Goal: Transaction & Acquisition: Purchase product/service

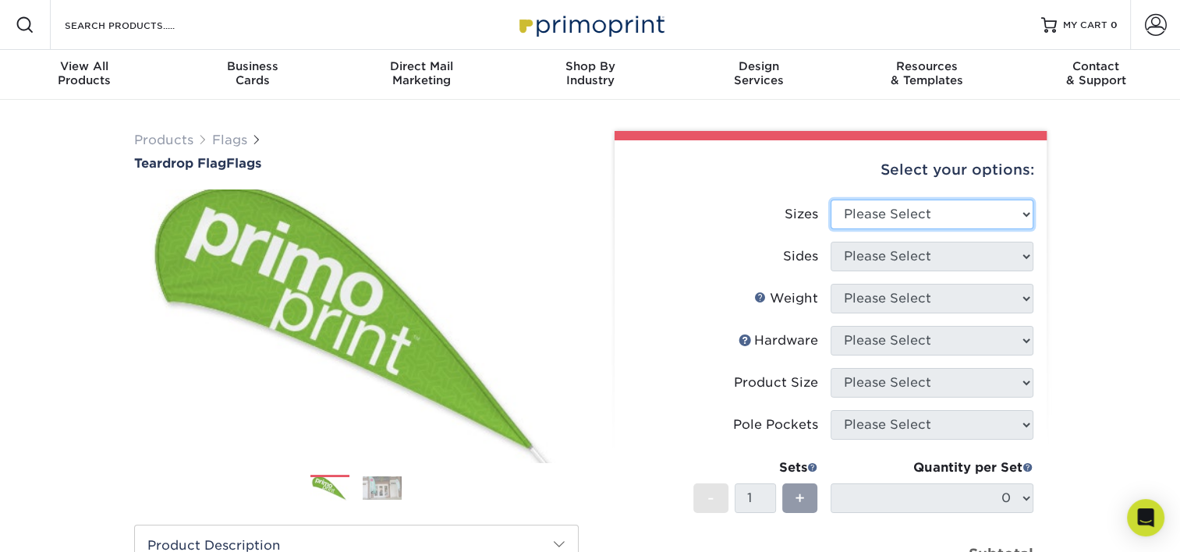
click at [920, 212] on select "Please Select 24" x 36" 24" x 81" 32" x 70" 32" x 99" 32" x 123" 36" x 123" 37"…" at bounding box center [932, 215] width 203 height 30
select select "32.00x70.00"
click at [831, 200] on select "Please Select 24" x 36" 24" x 81" 32" x 70" 32" x 99" 32" x 123" 36" x 123" 37"…" at bounding box center [932, 215] width 203 height 30
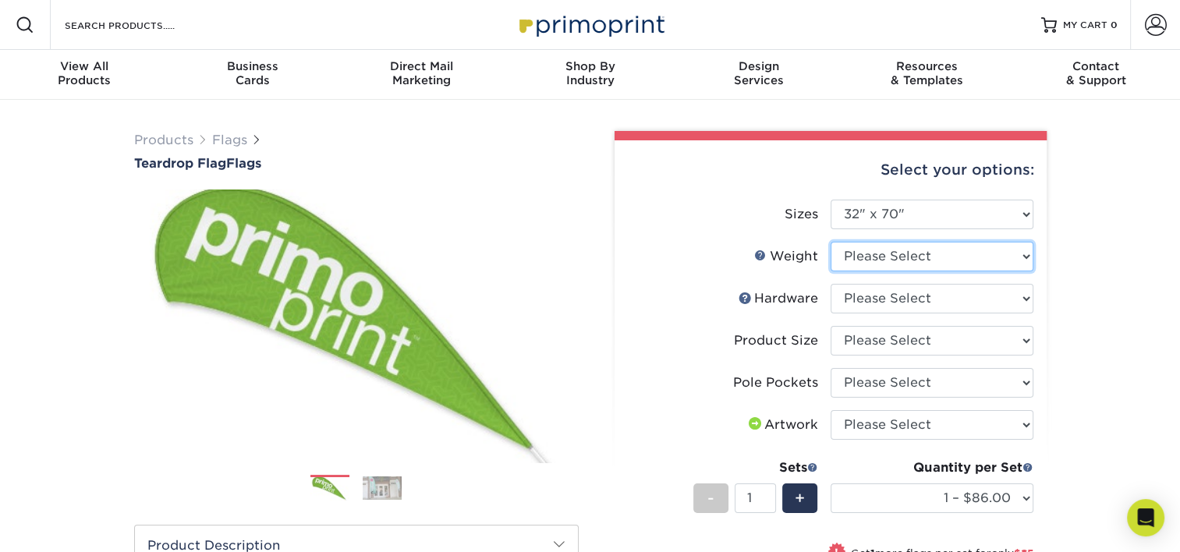
click at [909, 262] on select "Please Select 3OZPOLY" at bounding box center [932, 257] width 203 height 30
select select "3OZPOLY"
click at [831, 242] on select "Please Select 3OZPOLY" at bounding box center [932, 257] width 203 height 30
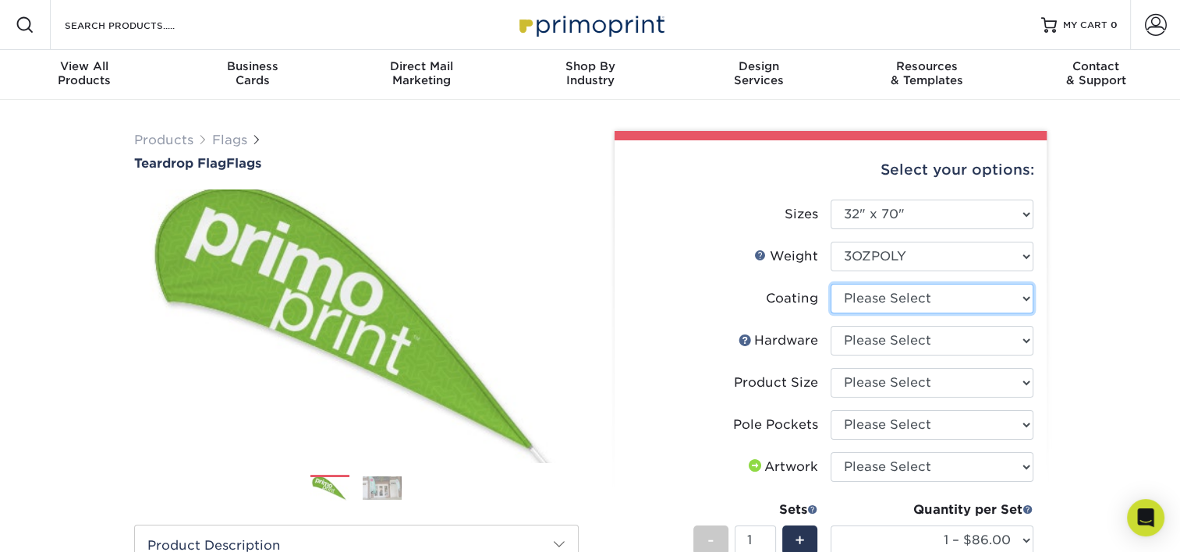
click at [902, 299] on select at bounding box center [932, 299] width 203 height 30
select select "3e7618de-abca-4bda-9f97-8b9129e913d8"
click at [831, 284] on select at bounding box center [932, 299] width 203 height 30
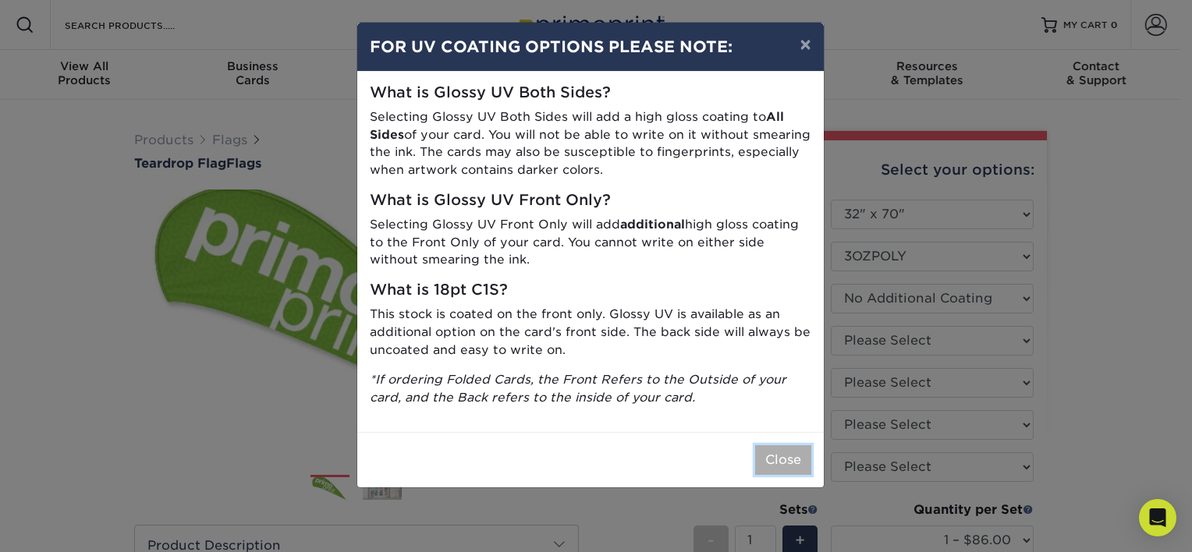
click at [794, 455] on button "Close" at bounding box center [783, 460] width 56 height 30
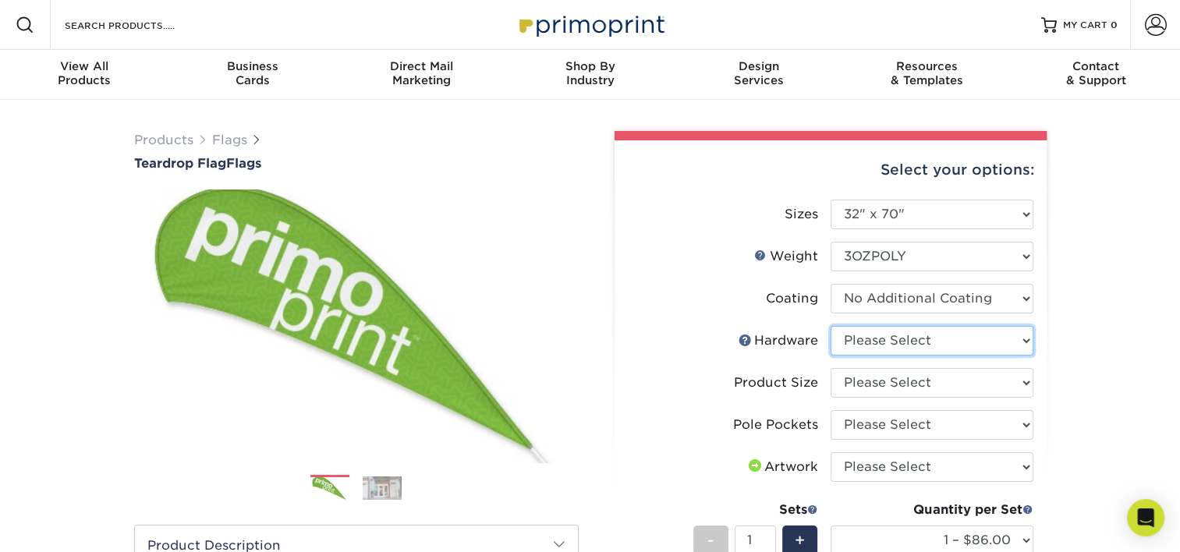
click at [937, 334] on select "Please Select 7ft pole with cross base (indoor) 7ft pole with ground stake (out…" at bounding box center [932, 341] width 203 height 30
select select "381d35a3-7331-4a25-8292-65a978a23585"
click at [831, 326] on select "Please Select 7ft pole with cross base (indoor) 7ft pole with ground stake (out…" at bounding box center [932, 341] width 203 height 30
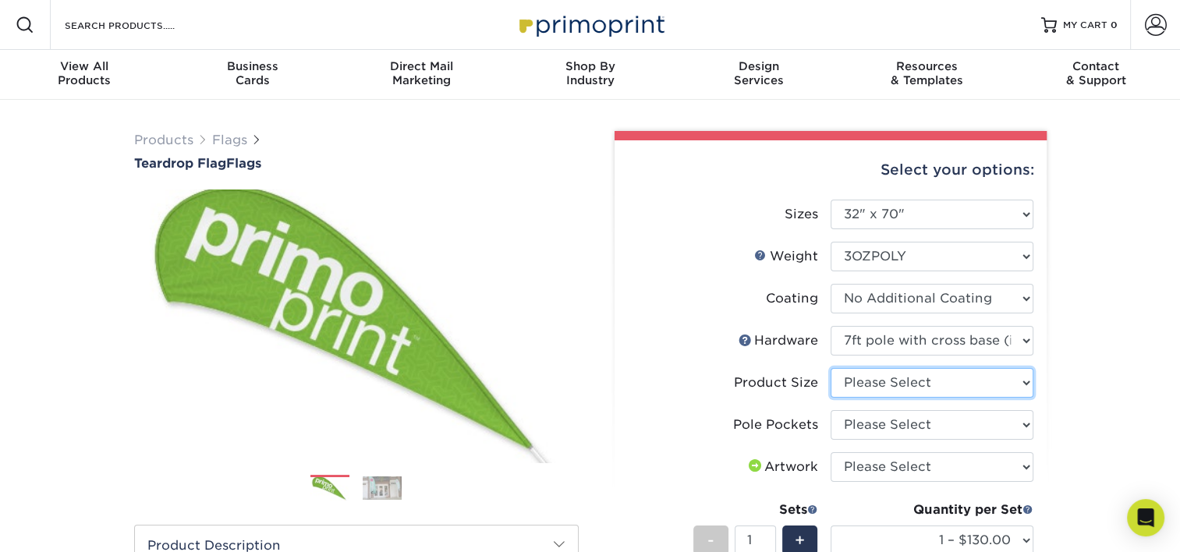
click at [916, 379] on select "Please Select 7ft" at bounding box center [932, 383] width 203 height 30
select select "2eff181e-a2ce-4d24-9e29-6238334e67df"
click at [831, 368] on select "Please Select 7ft" at bounding box center [932, 383] width 203 height 30
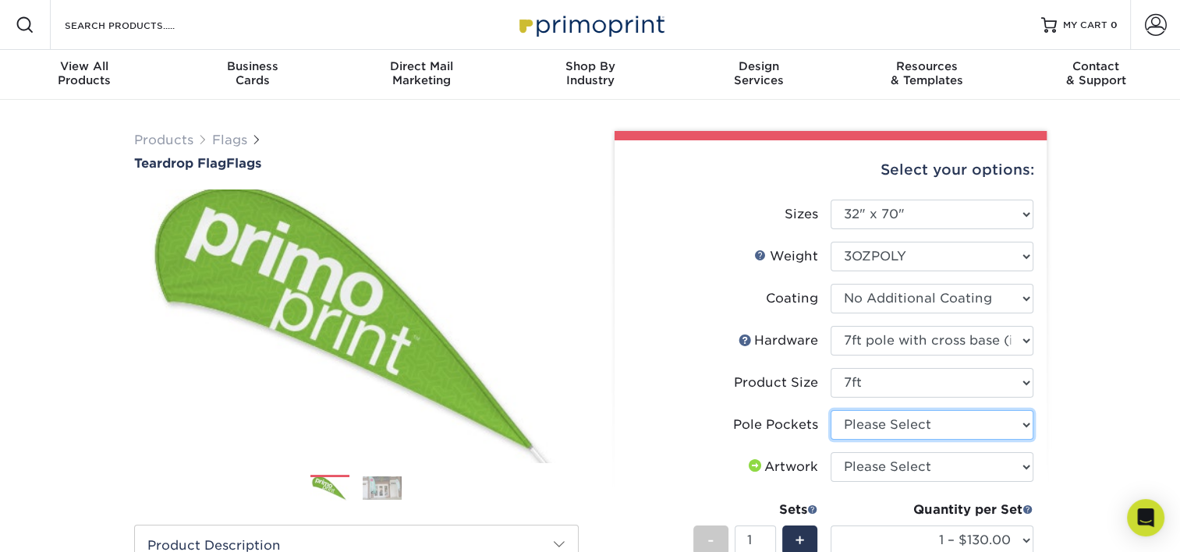
click at [874, 415] on select "Please Select Pole Pocket on Left Pole Pocket on Right" at bounding box center [932, 425] width 203 height 30
select select "17637b51-123c-45a9-814d-5e120dd7374e"
click at [831, 410] on select "Please Select Pole Pocket on Left Pole Pocket on Right" at bounding box center [932, 425] width 203 height 30
click at [906, 469] on select "Please Select I will upload files I need a design - $50" at bounding box center [932, 467] width 203 height 30
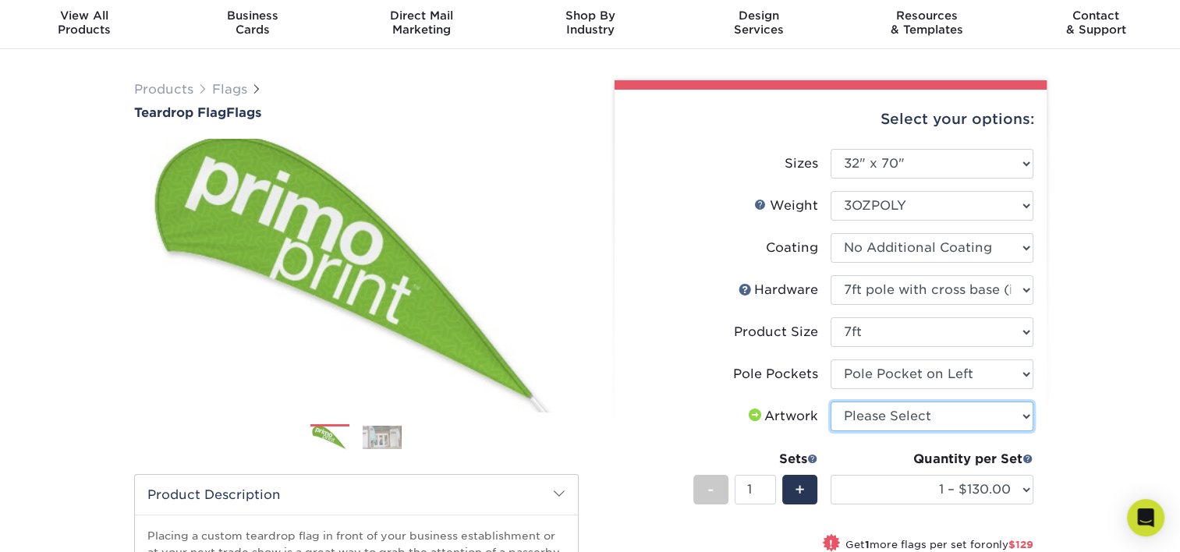
scroll to position [78, 0]
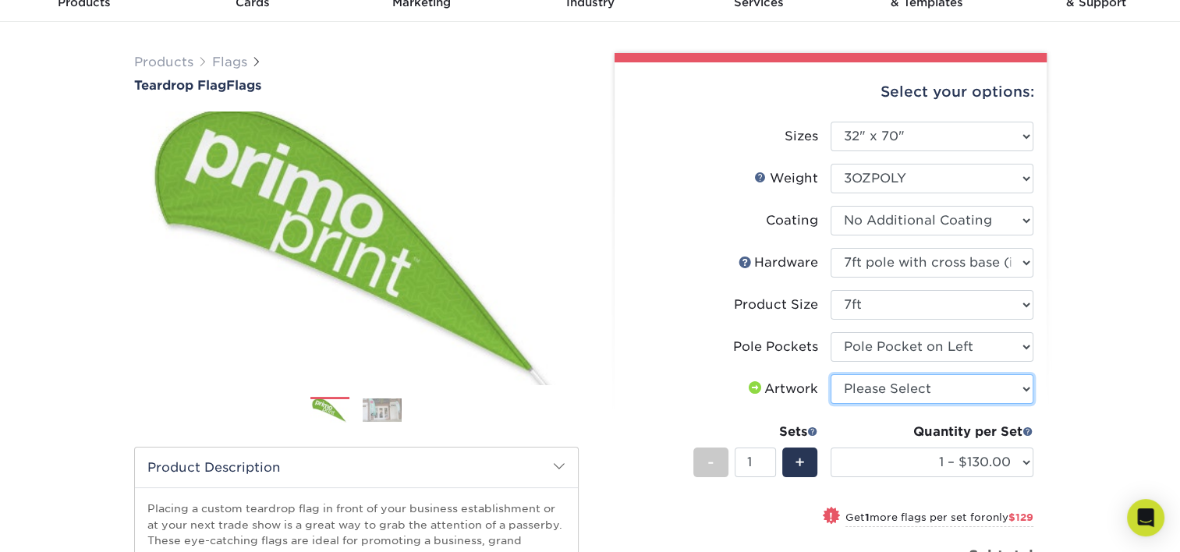
click at [899, 400] on select "Please Select I will upload files I need a design - $50" at bounding box center [932, 389] width 203 height 30
select select "upload"
click at [831, 374] on select "Please Select I will upload files I need a design - $50" at bounding box center [932, 389] width 203 height 30
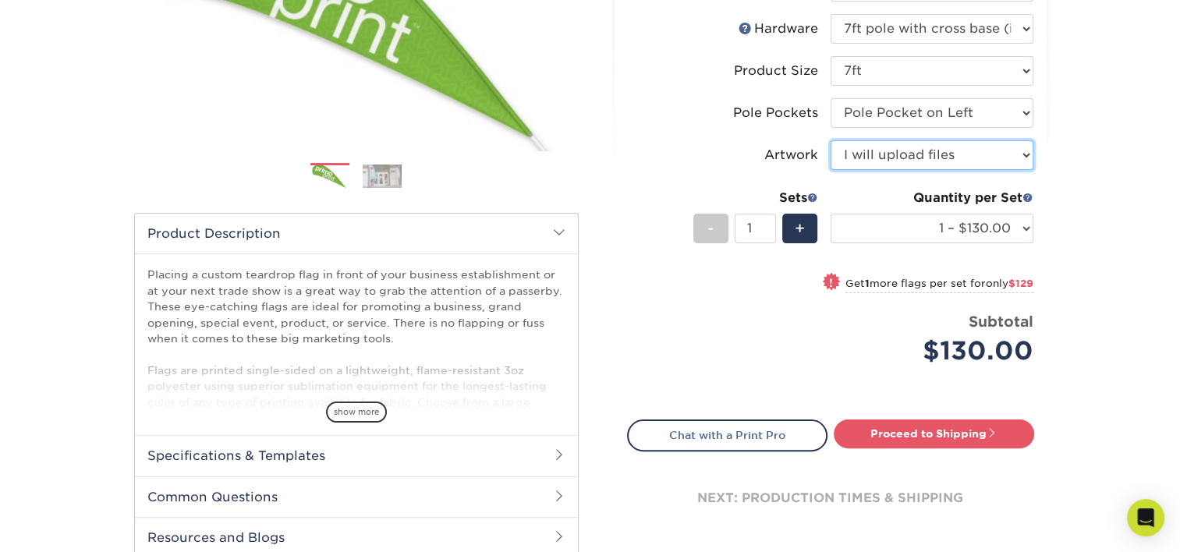
scroll to position [234, 0]
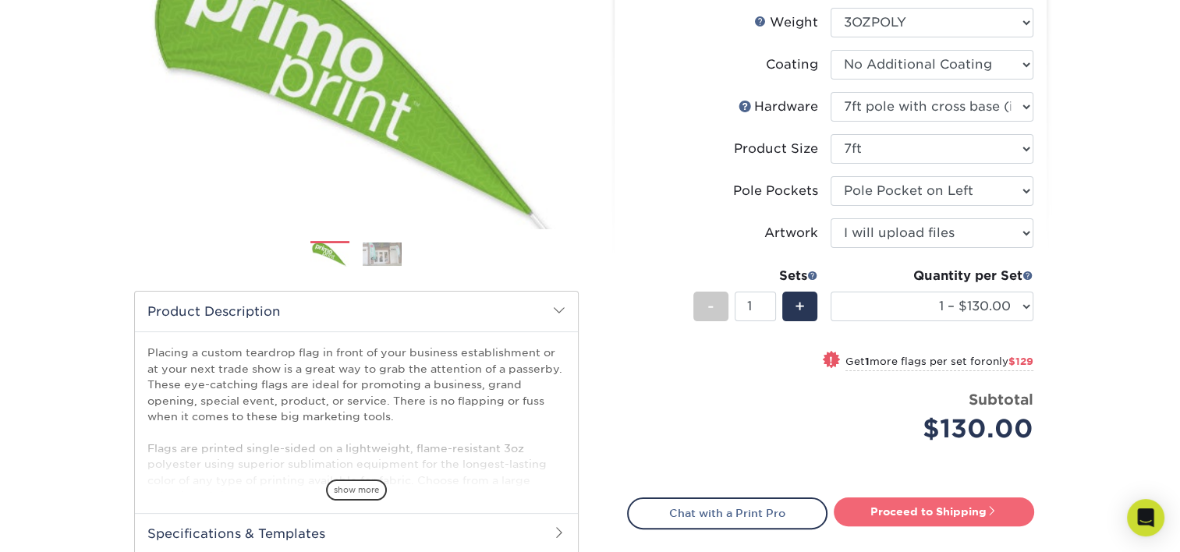
click at [900, 505] on link "Proceed to Shipping" at bounding box center [934, 512] width 200 height 28
type input "Set 1"
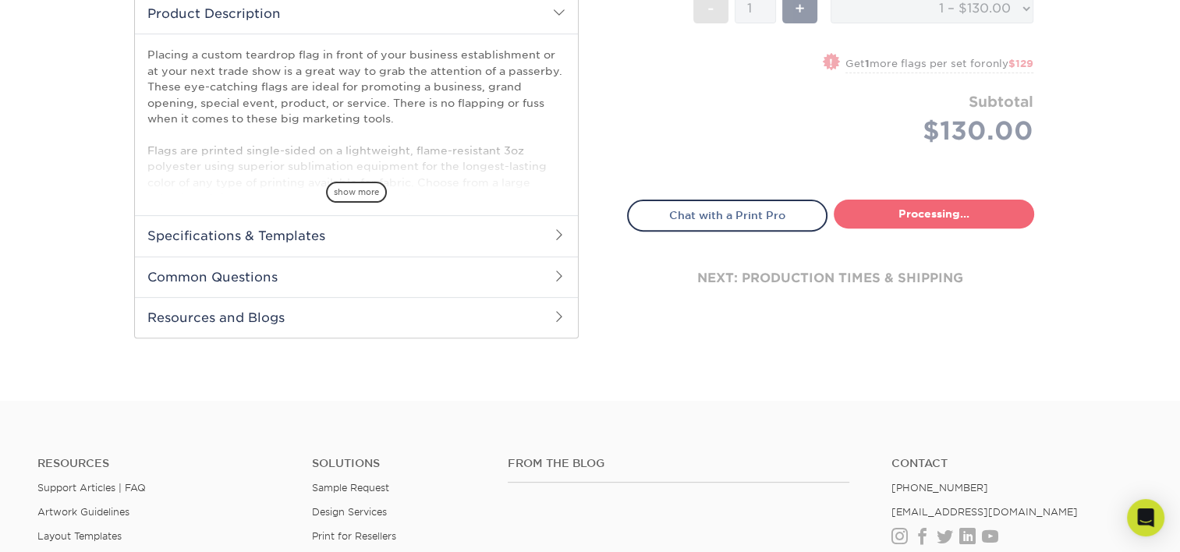
select select "d0eb6cef-82f3-4b0c-87dc-3eb3836b6b8e"
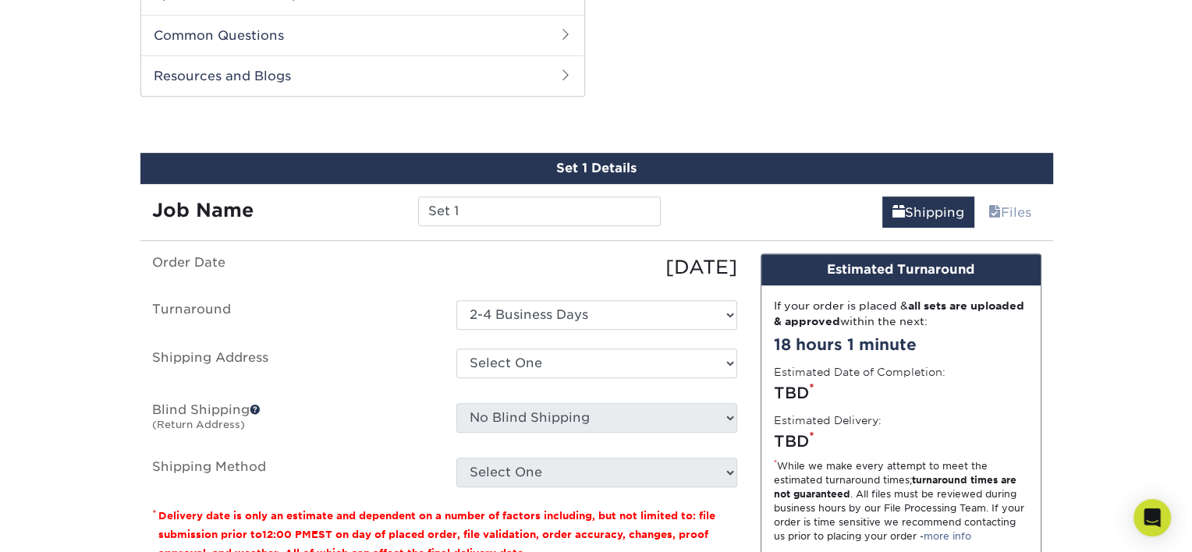
scroll to position [792, 0]
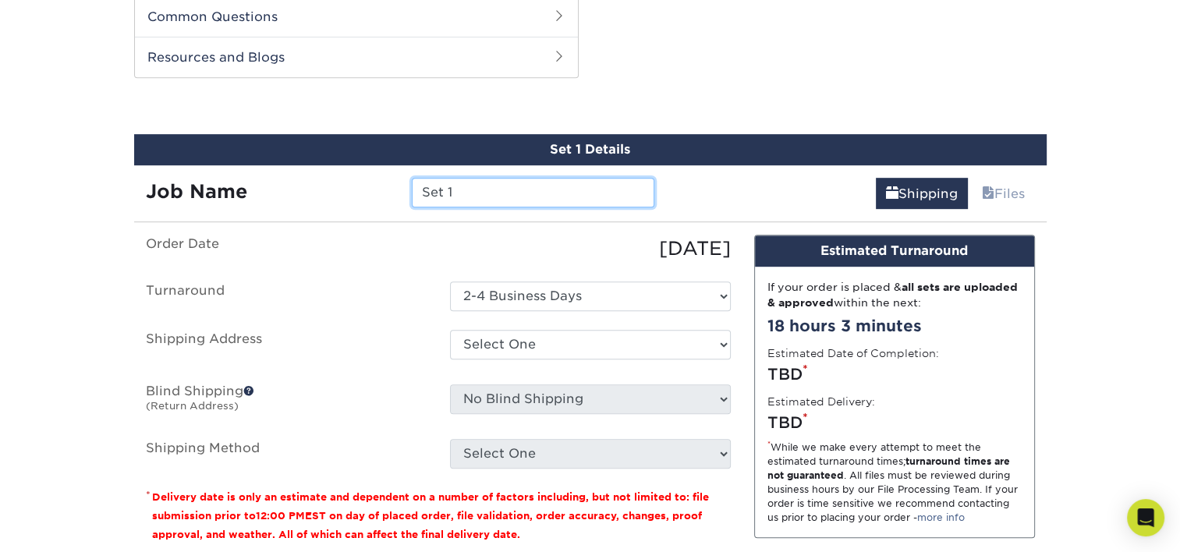
click at [537, 188] on input "Set 1" at bounding box center [533, 193] width 243 height 30
type input "MVRHS - Flutter Flag"
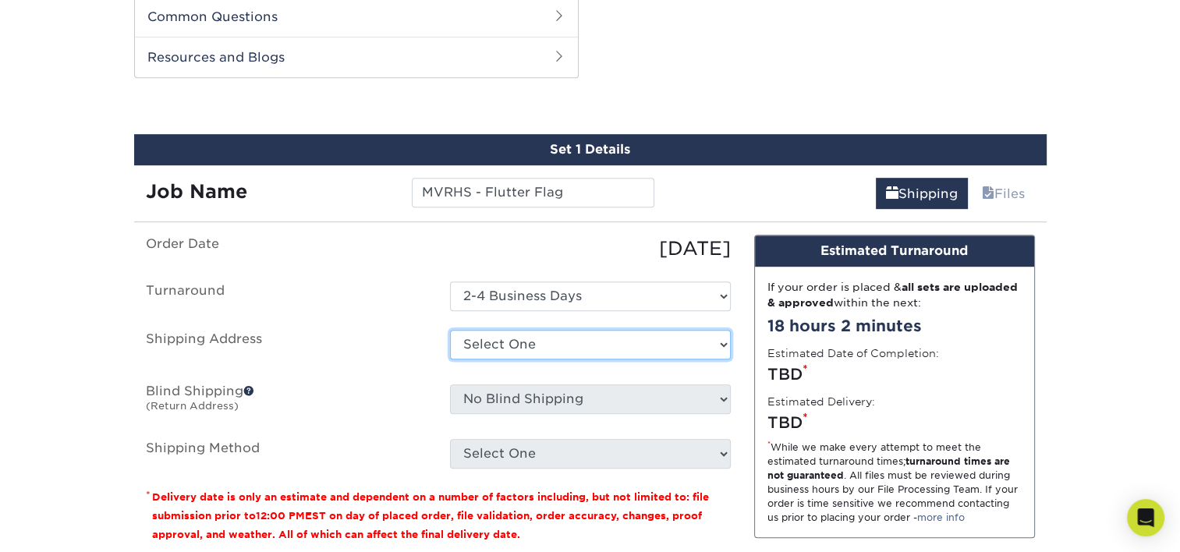
click at [530, 346] on select "Select One + Add New Address - Login" at bounding box center [590, 345] width 281 height 30
select select "newaddress"
click at [450, 330] on select "Select One + Add New Address - Login" at bounding box center [590, 345] width 281 height 30
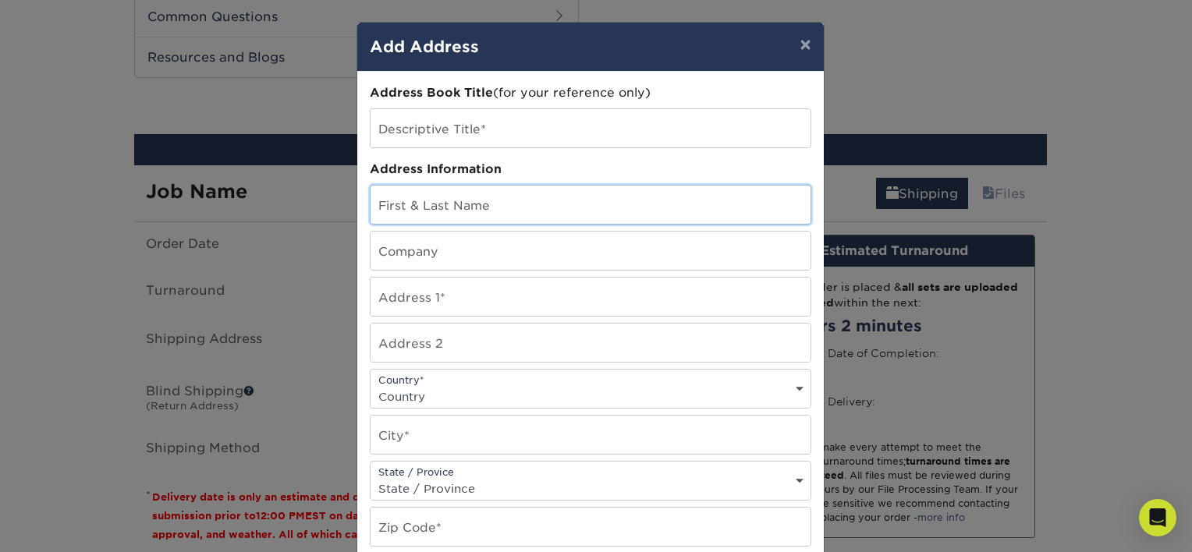
click at [450, 207] on input "text" at bounding box center [590, 205] width 440 height 38
type input "[PERSON_NAME]"
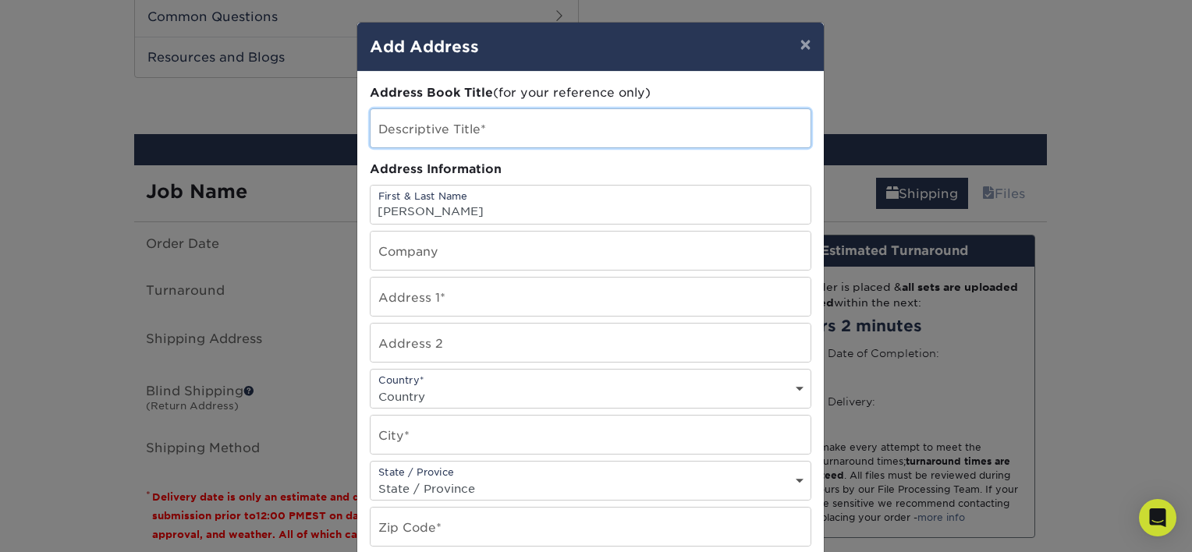
type input "[PERSON_NAME]'s [GEOGRAPHIC_DATA]"
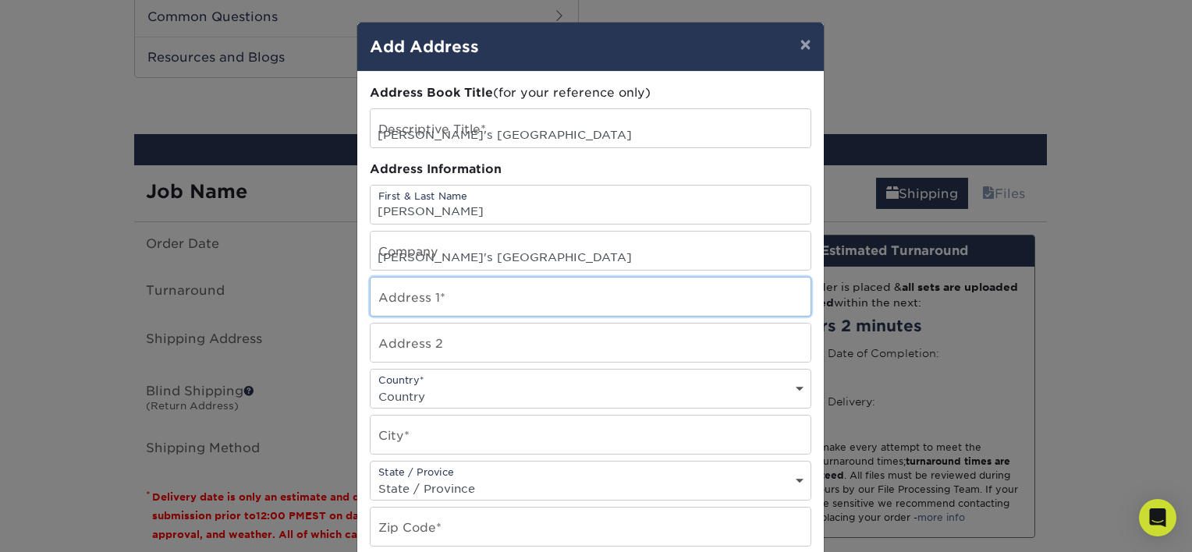
type input "100 Edgartown-Vineyard Haven Rd"
select select "US"
type input "Oak Bluffs"
select select "MA"
type input "02557"
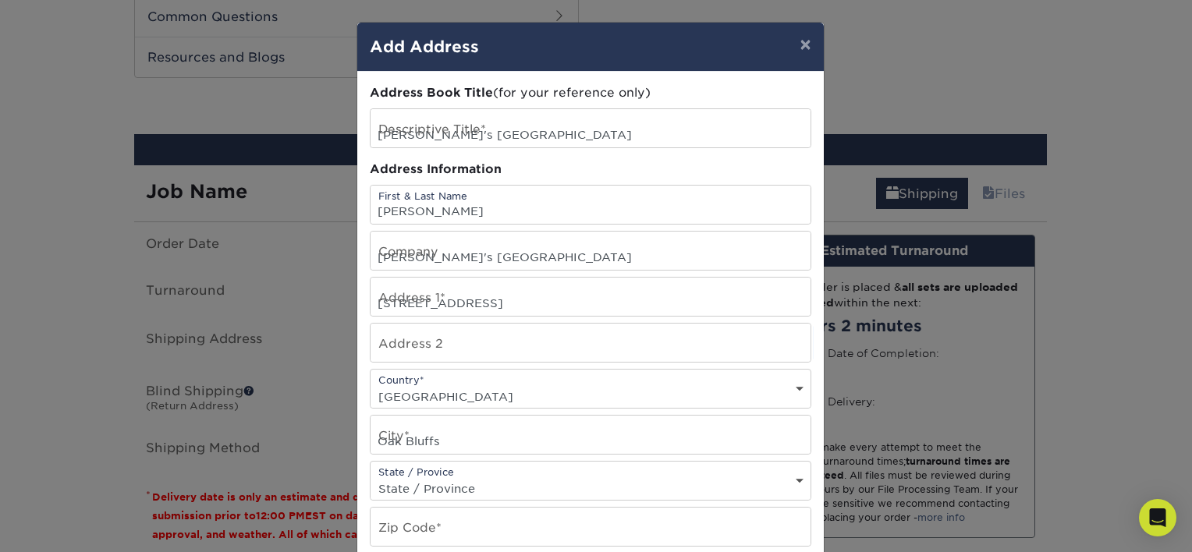
type input "8609337709"
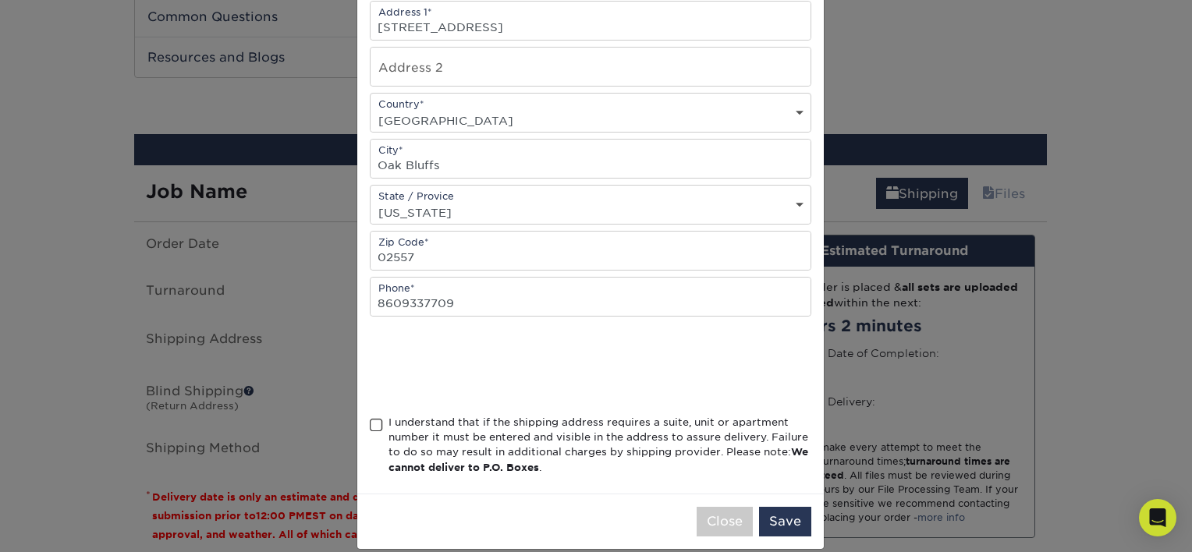
scroll to position [291, 0]
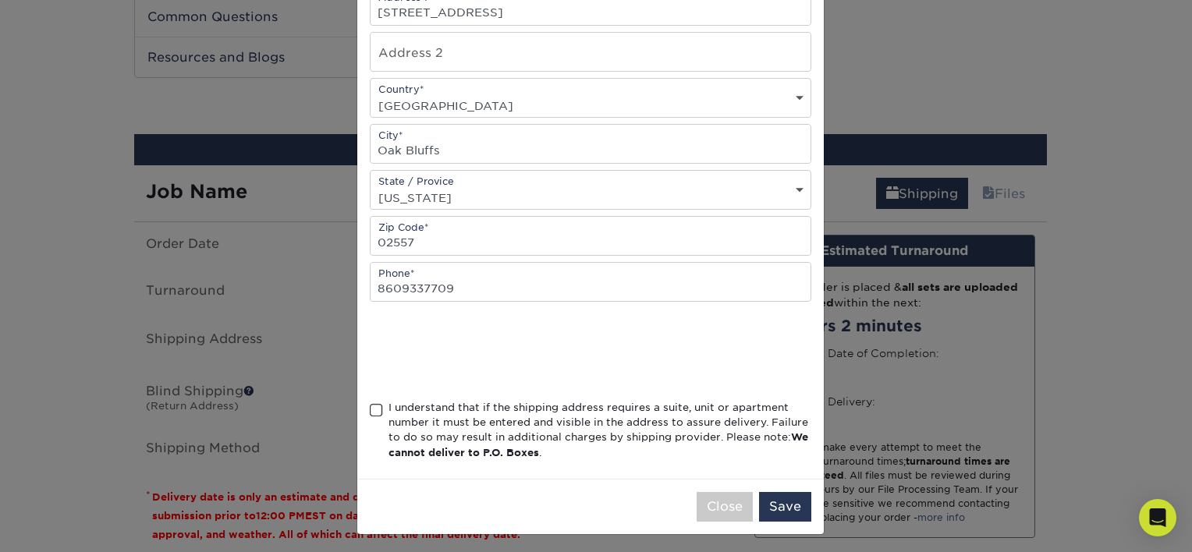
click at [371, 407] on span at bounding box center [376, 410] width 13 height 15
click at [0, 0] on input "I understand that if the shipping address requires a suite, unit or apartment n…" at bounding box center [0, 0] width 0 height 0
click at [783, 509] on button "Save" at bounding box center [785, 507] width 52 height 30
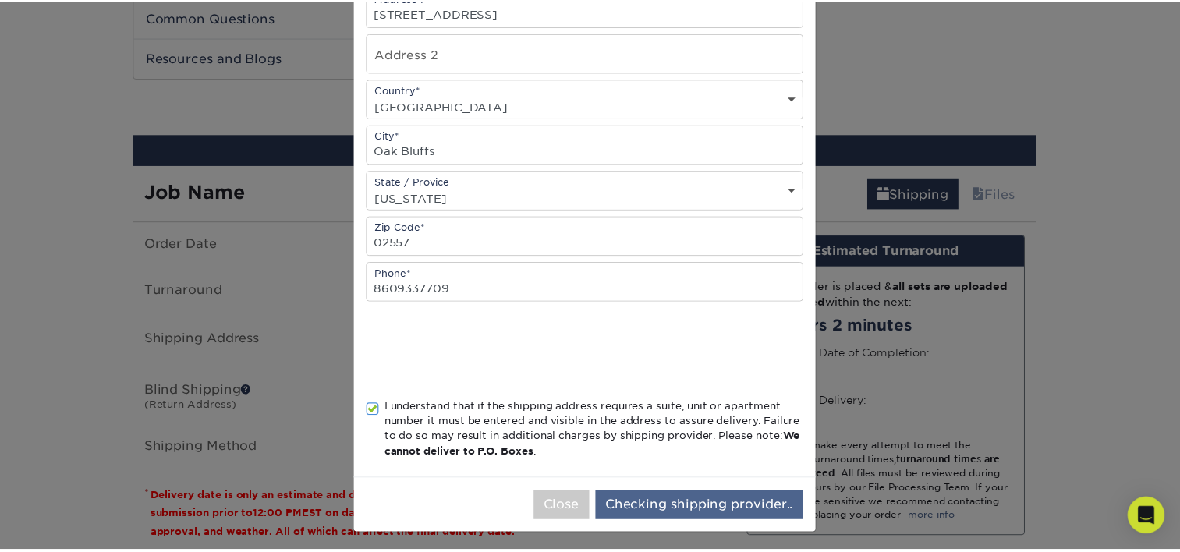
scroll to position [0, 0]
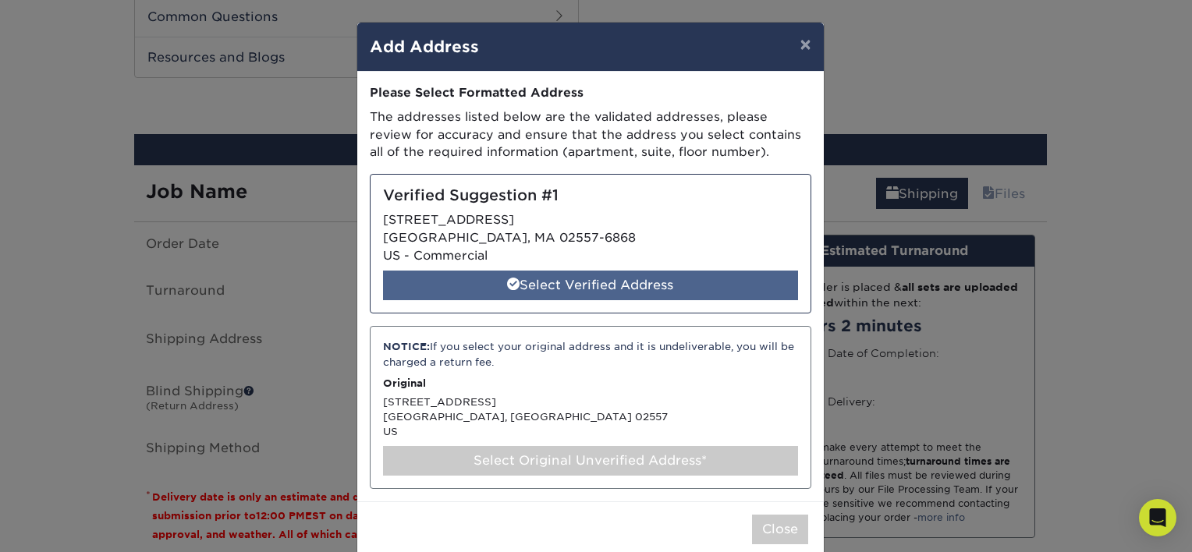
click at [548, 278] on div "Select Verified Address" at bounding box center [590, 286] width 415 height 30
select select "286637"
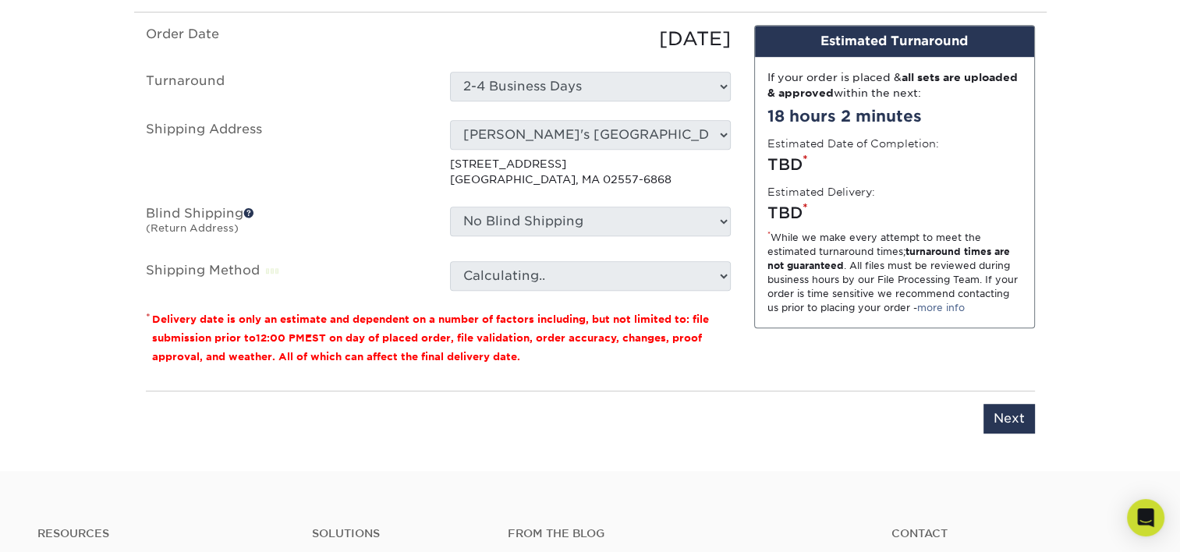
scroll to position [1026, 0]
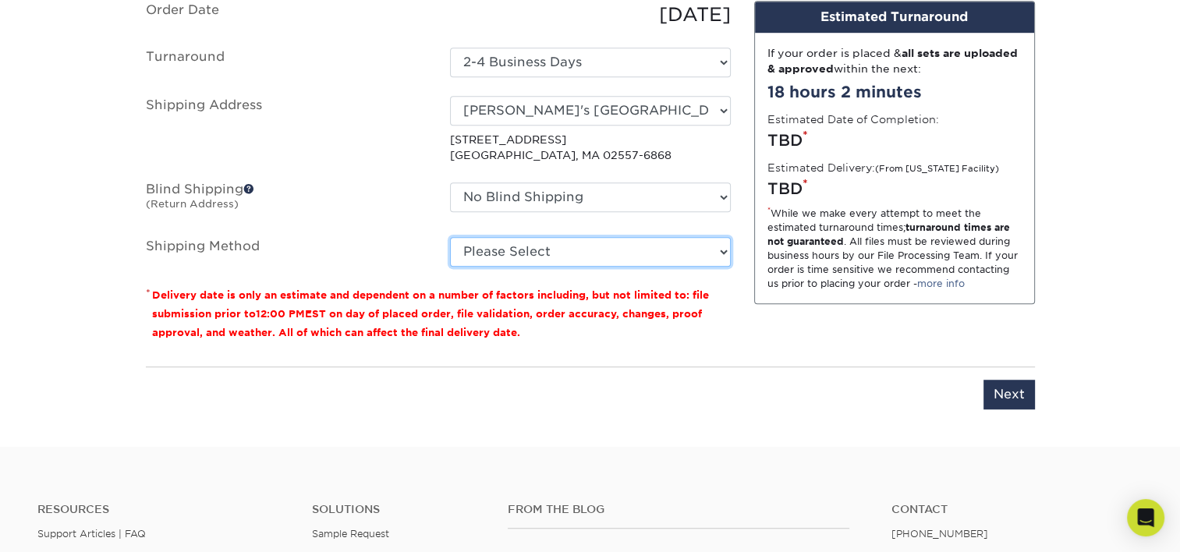
click at [577, 239] on select "Please Select 3 Day Shipping Service (+$40.44) 2 Day Air Shipping (+$41.15) Gro…" at bounding box center [590, 252] width 281 height 30
select select "01"
click at [450, 237] on select "Please Select 3 Day Shipping Service (+$40.44) 2 Day Air Shipping (+$41.15) Gro…" at bounding box center [590, 252] width 281 height 30
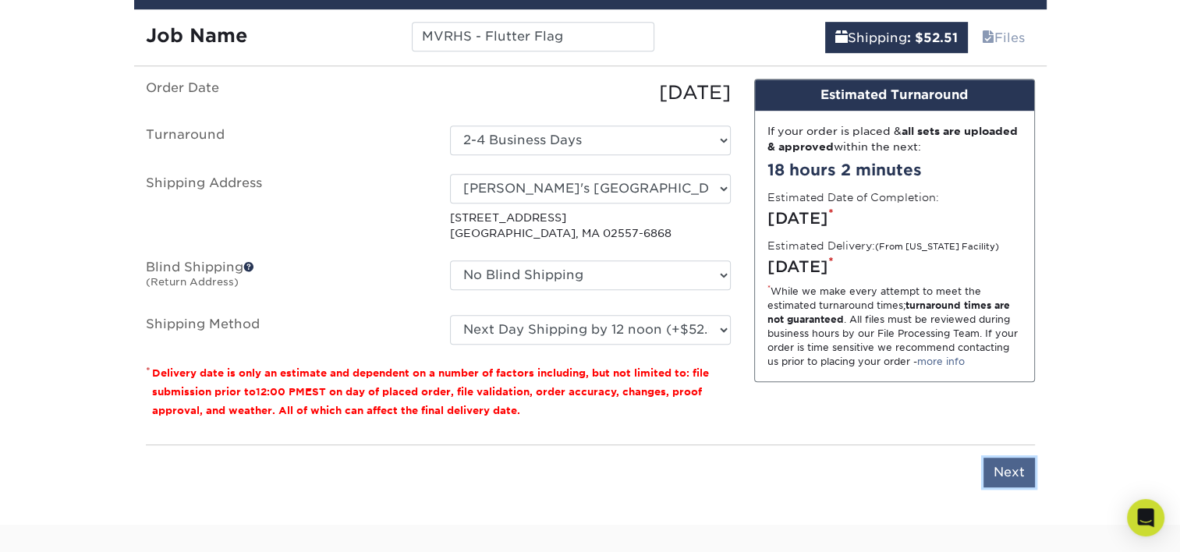
click at [1020, 469] on input "Next" at bounding box center [1009, 473] width 51 height 30
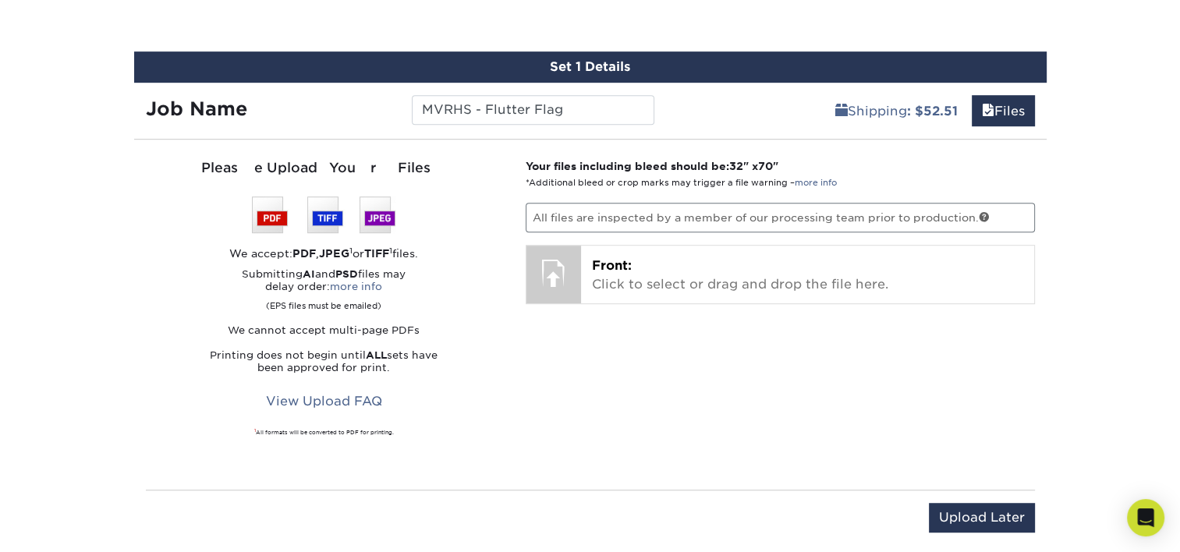
scroll to position [870, 0]
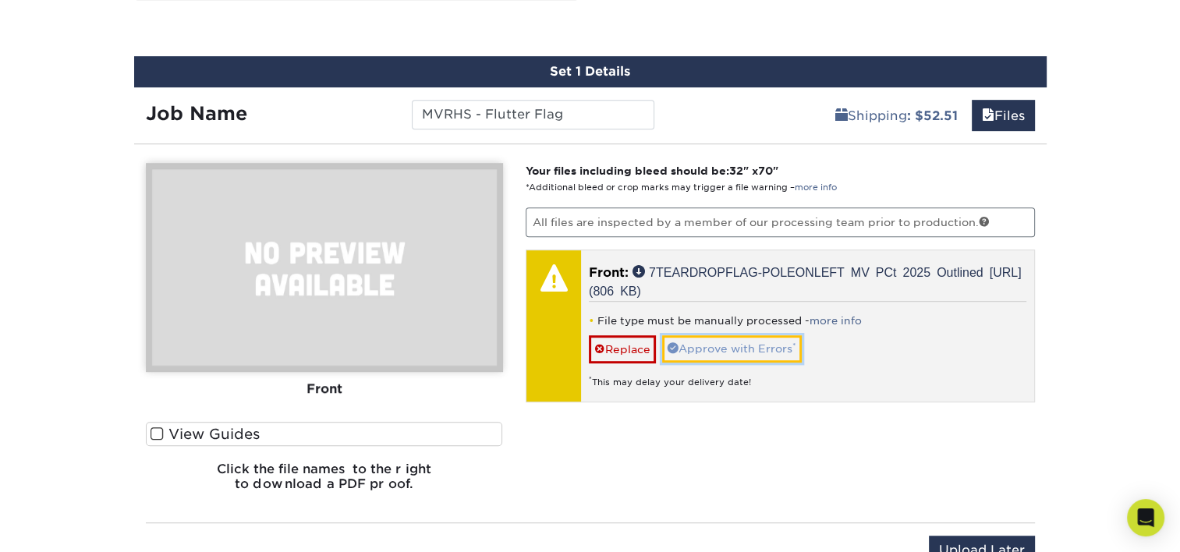
click at [708, 349] on link "Approve with Errors *" at bounding box center [732, 348] width 140 height 27
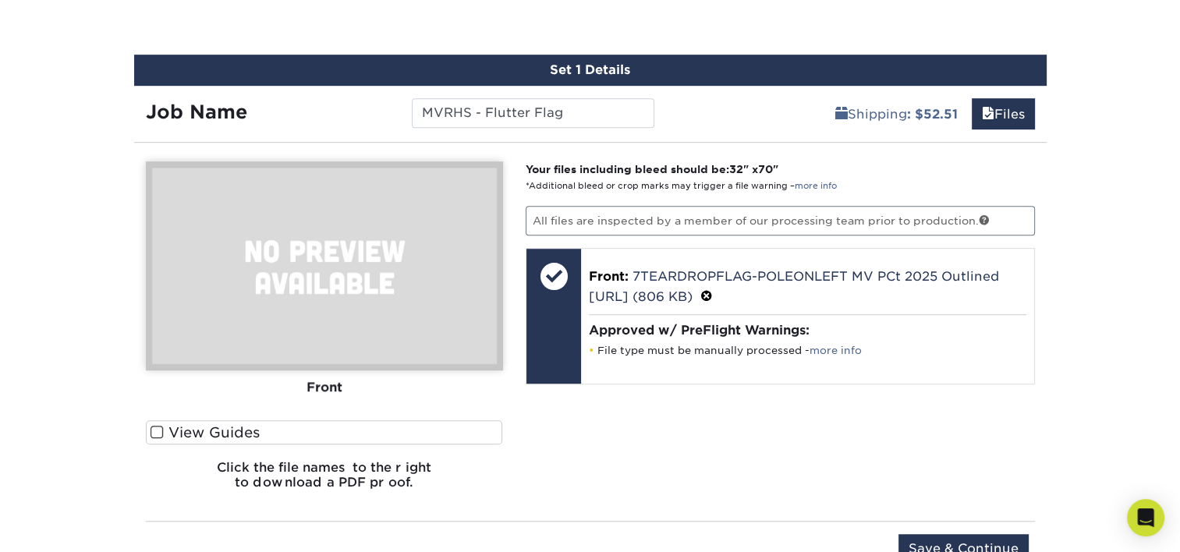
scroll to position [948, 0]
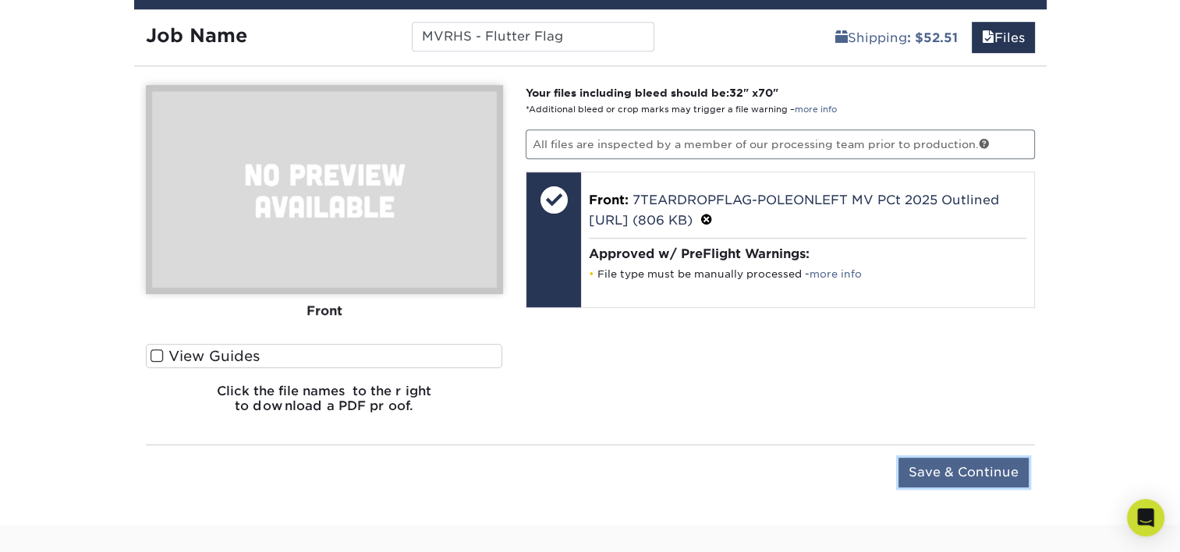
click at [936, 467] on input "Save & Continue" at bounding box center [964, 473] width 130 height 30
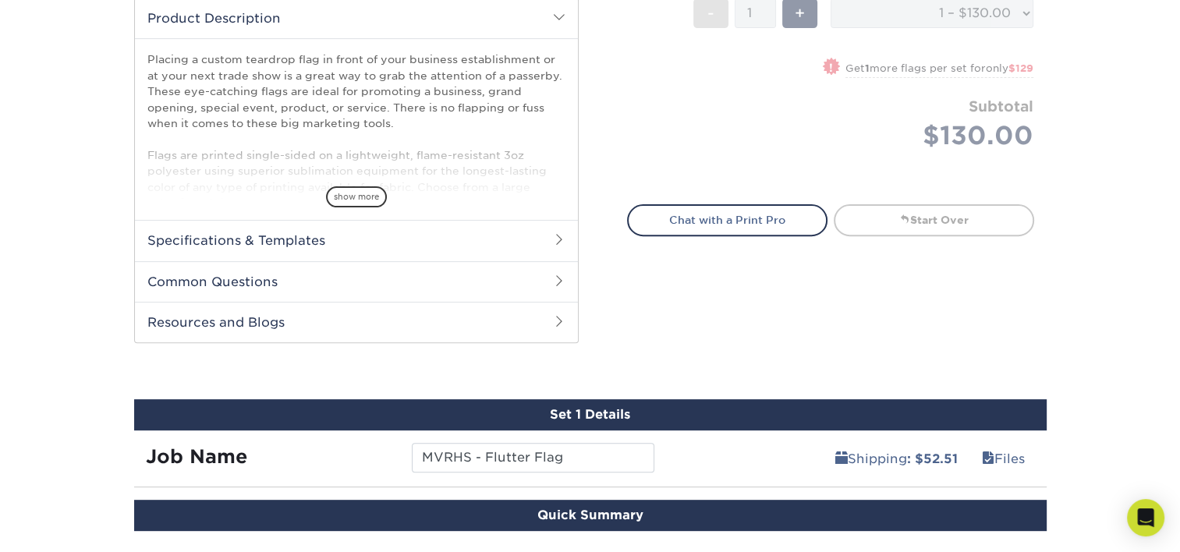
scroll to position [870, 0]
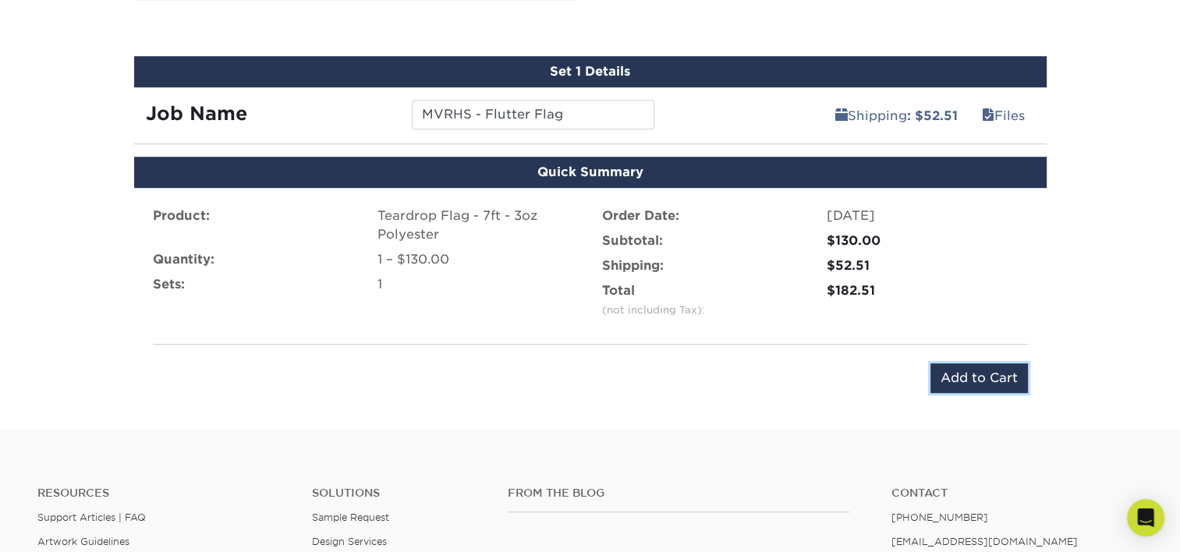
drag, startPoint x: 1007, startPoint y: 381, endPoint x: 1051, endPoint y: 382, distance: 43.7
click at [1051, 382] on div "Quick Summary Product: Teardrop Flag - 7ft - 3oz Polyester Quantity: 1 – $130.0…" at bounding box center [590, 284] width 936 height 255
click at [978, 372] on input "Add to Cart" at bounding box center [978, 378] width 97 height 30
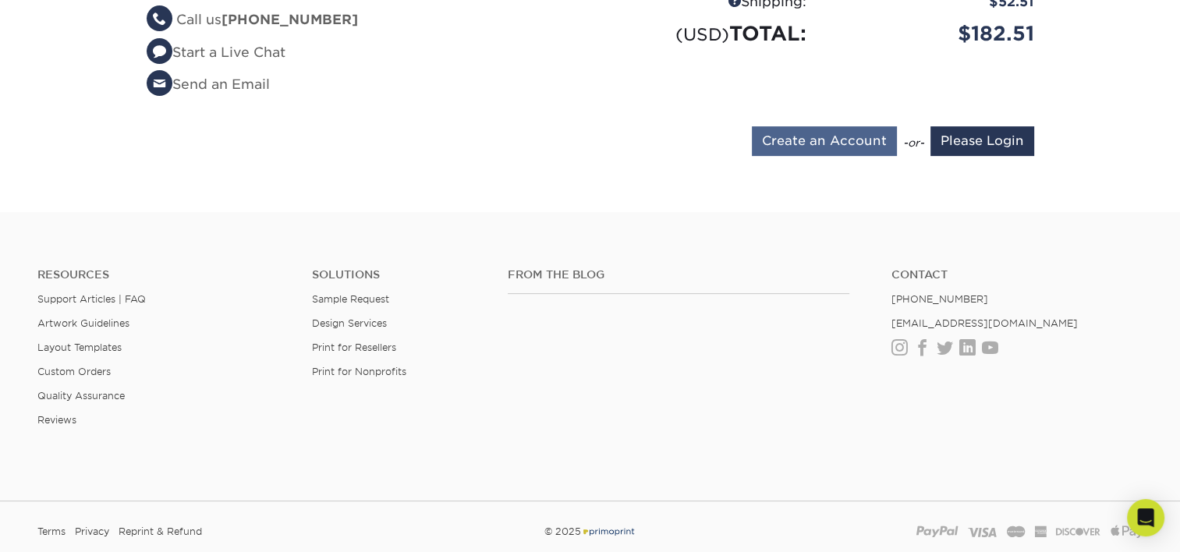
scroll to position [624, 0]
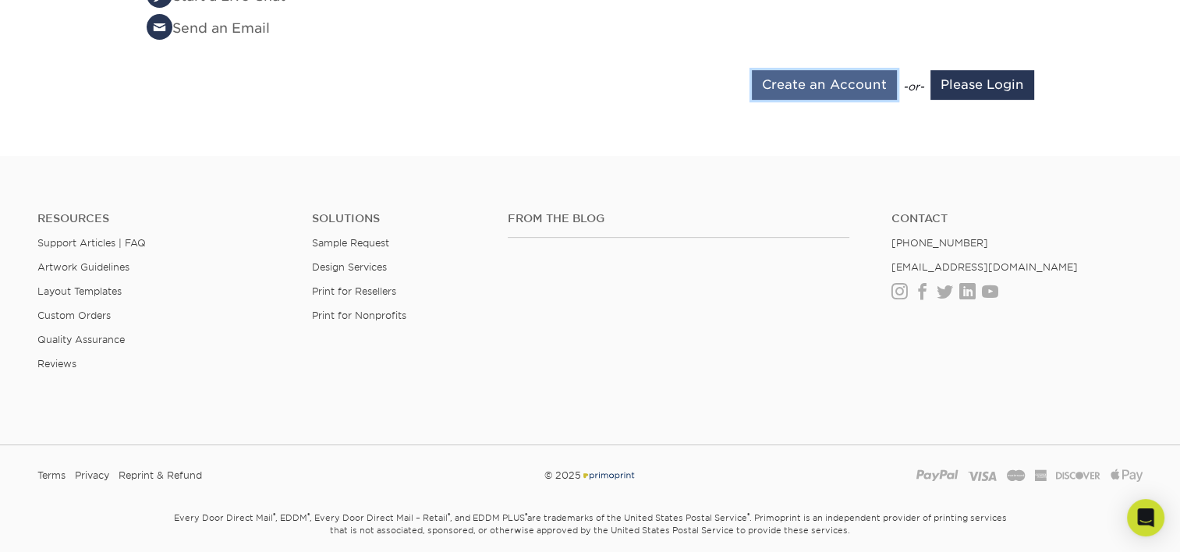
click at [827, 70] on input "Create an Account" at bounding box center [824, 85] width 145 height 30
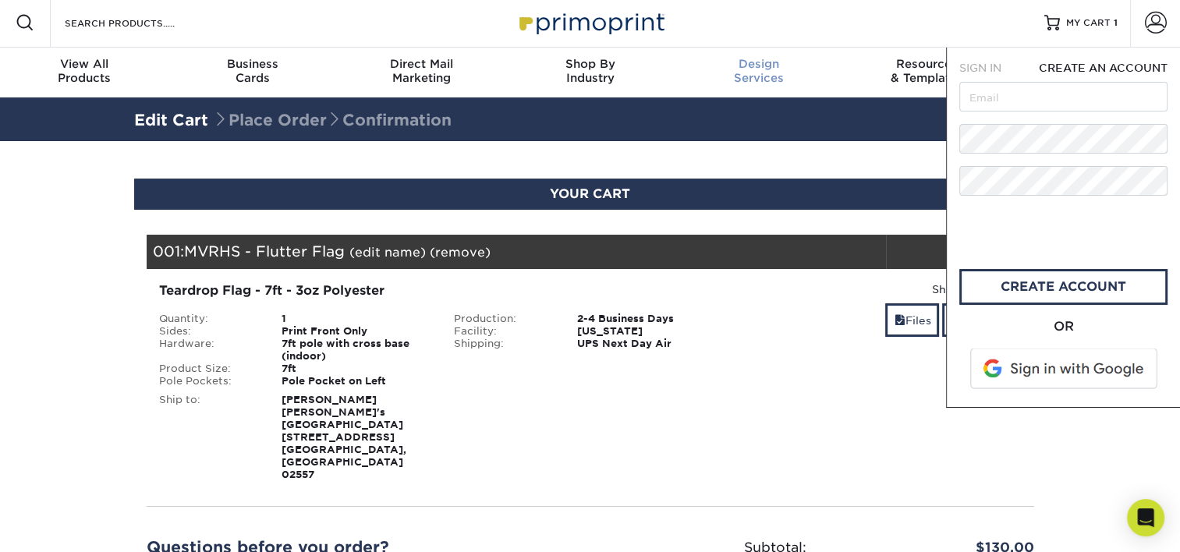
scroll to position [0, 0]
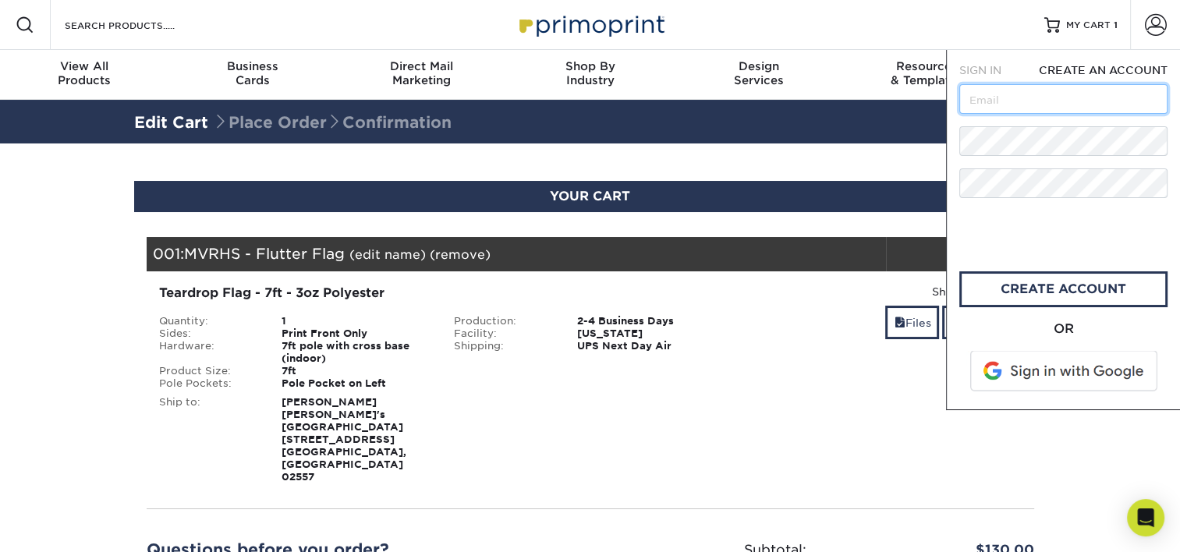
click at [998, 90] on input "text" at bounding box center [1063, 99] width 208 height 30
type input "mcanfield@chasolutions.com"
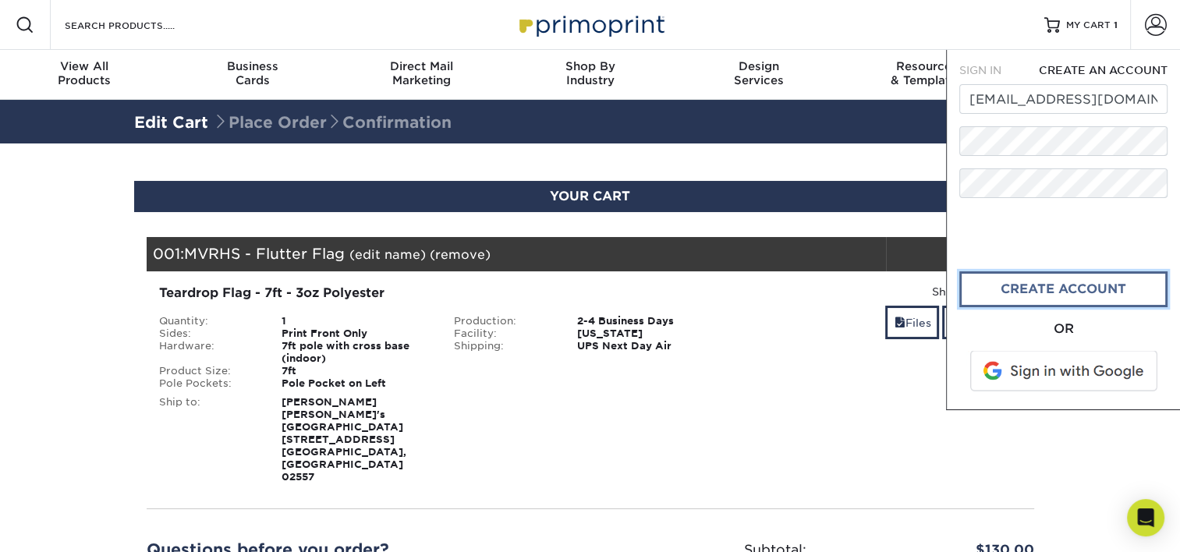
click at [1033, 299] on link "create account" at bounding box center [1063, 289] width 208 height 36
click at [1061, 299] on link "CREATE ACCOUNT" at bounding box center [1063, 289] width 208 height 36
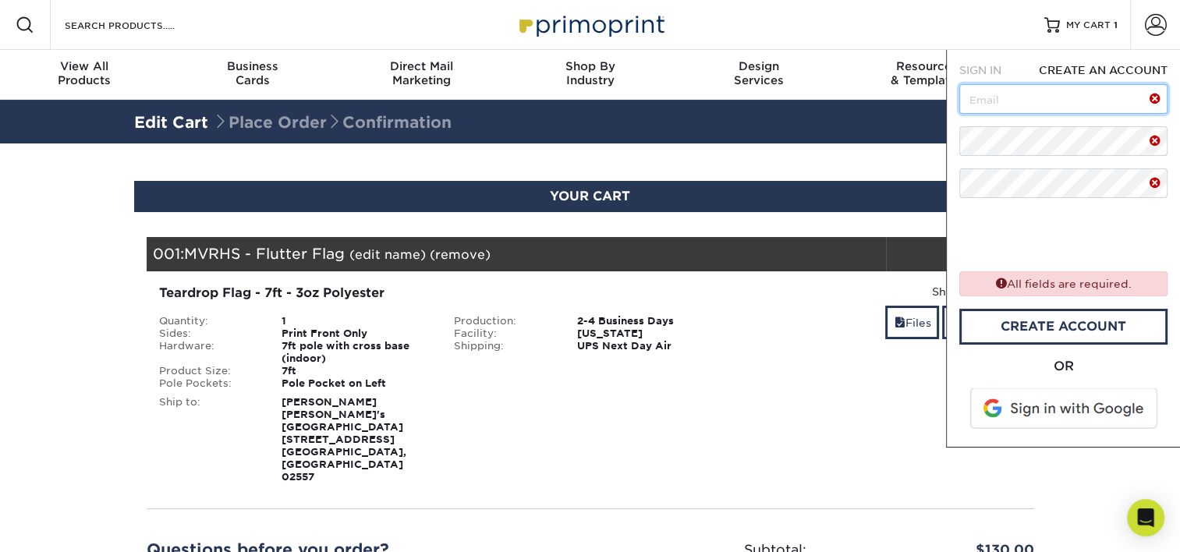
click at [1064, 109] on input "text" at bounding box center [1063, 99] width 208 height 30
type input "[EMAIL_ADDRESS][DOMAIN_NAME]"
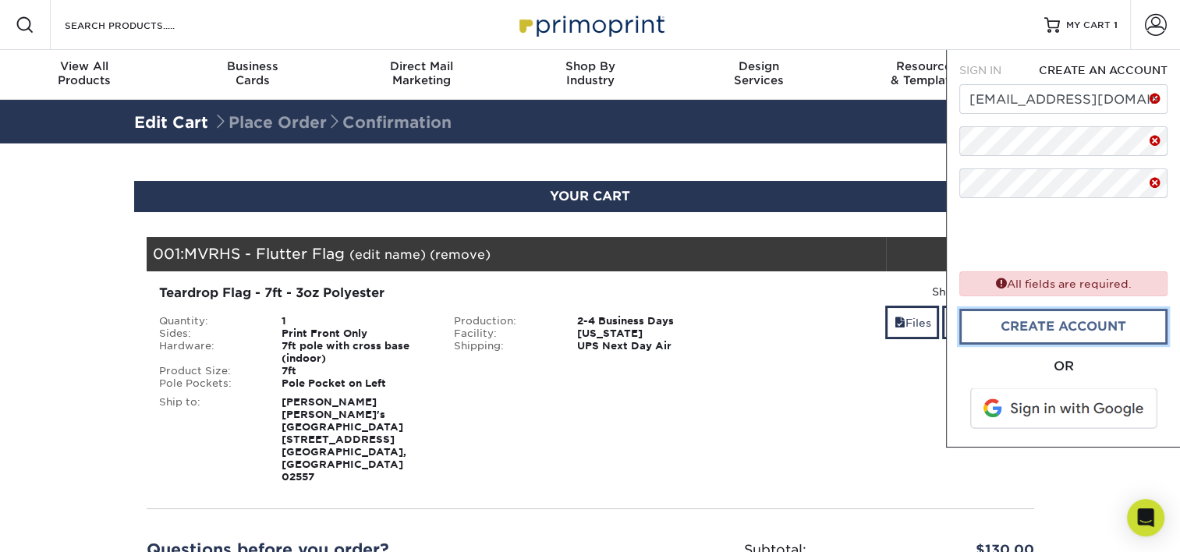
click at [1083, 331] on link "CREATE ACCOUNT" at bounding box center [1063, 327] width 208 height 36
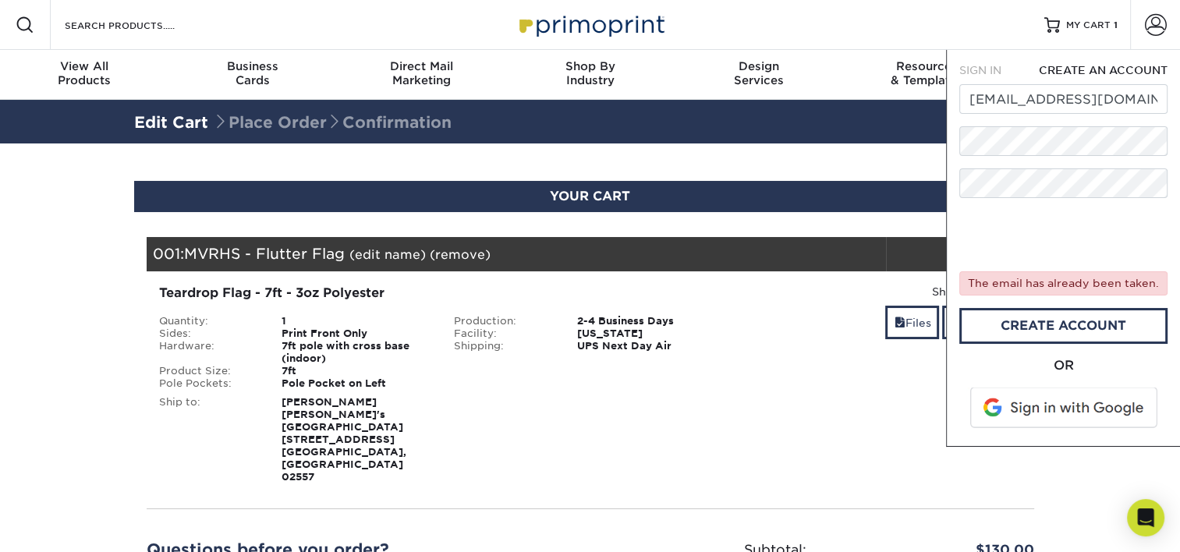
click at [988, 67] on span "SIGN IN" at bounding box center [980, 70] width 42 height 12
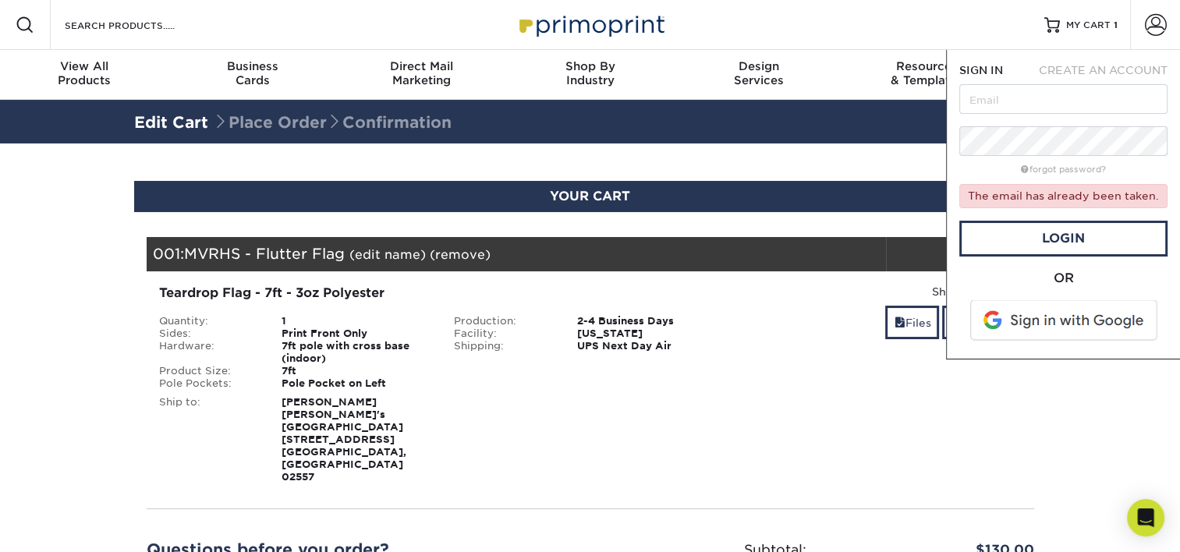
type input "[EMAIL_ADDRESS][DOMAIN_NAME]"
click at [987, 67] on span "SIGN IN" at bounding box center [981, 70] width 44 height 12
click at [1057, 246] on link "Login" at bounding box center [1063, 239] width 208 height 36
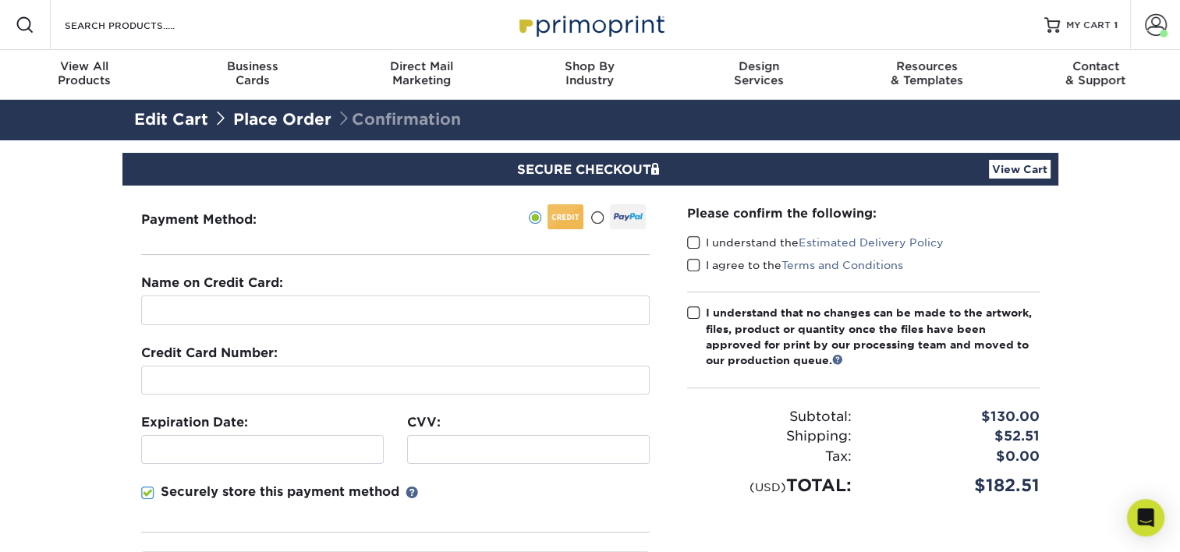
scroll to position [78, 0]
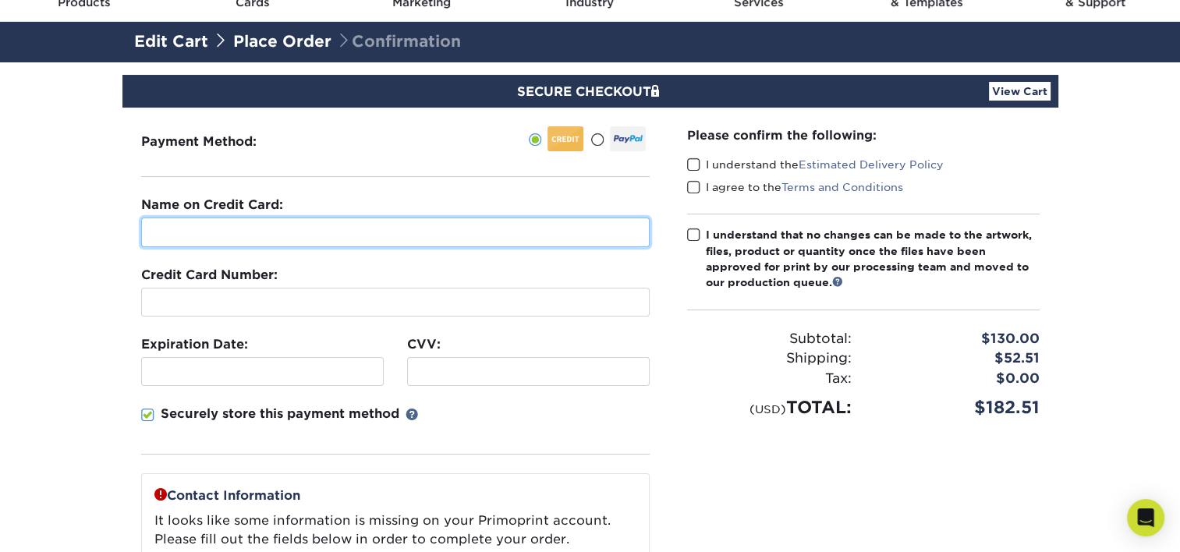
click at [236, 226] on input "text" at bounding box center [395, 233] width 509 height 30
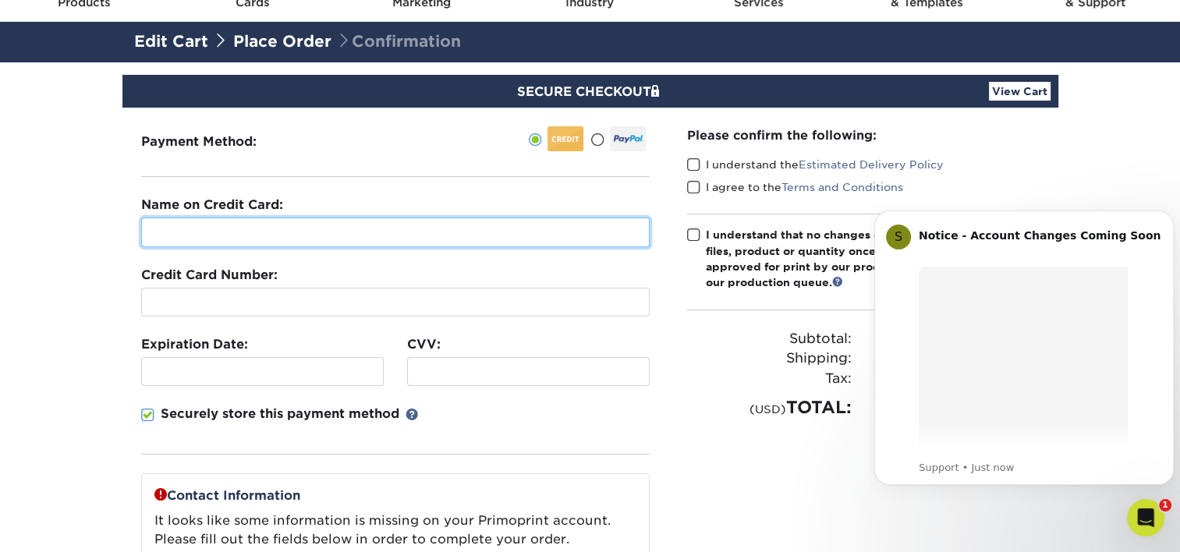
scroll to position [0, 0]
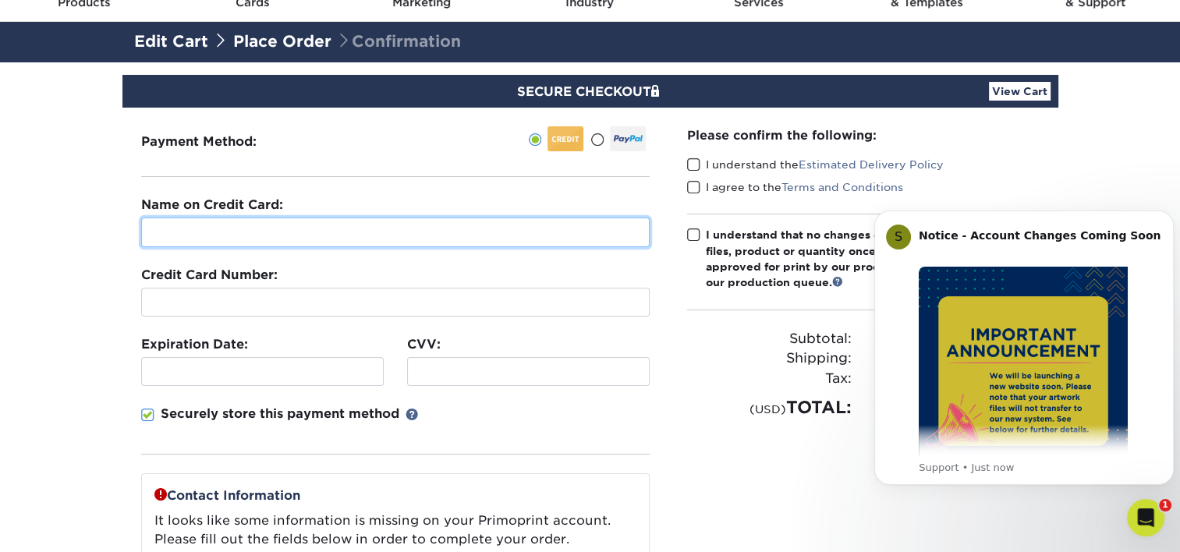
type input "Molly Canfield"
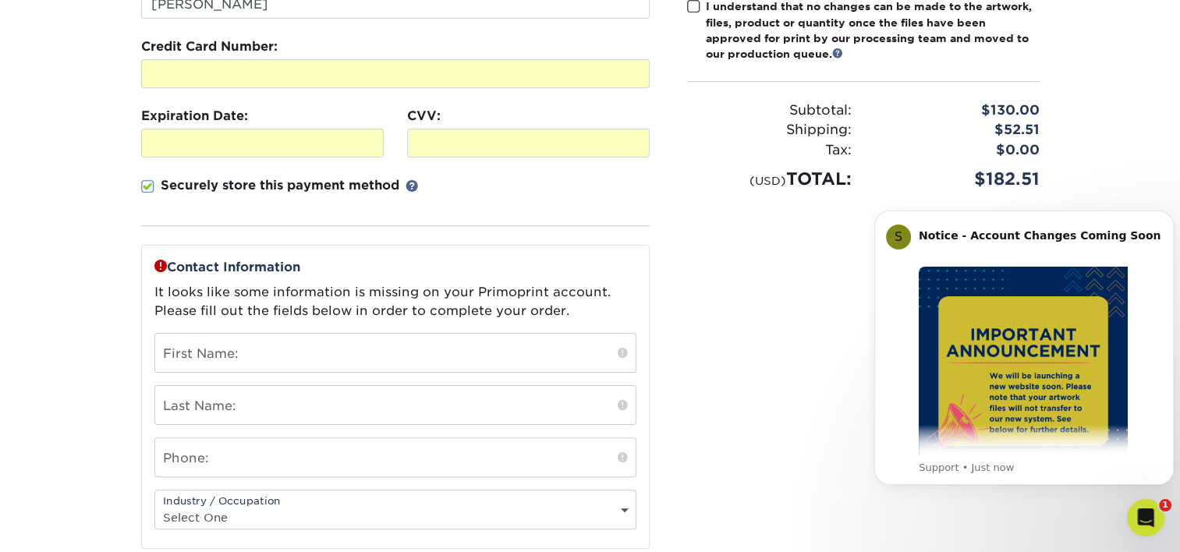
scroll to position [390, 0]
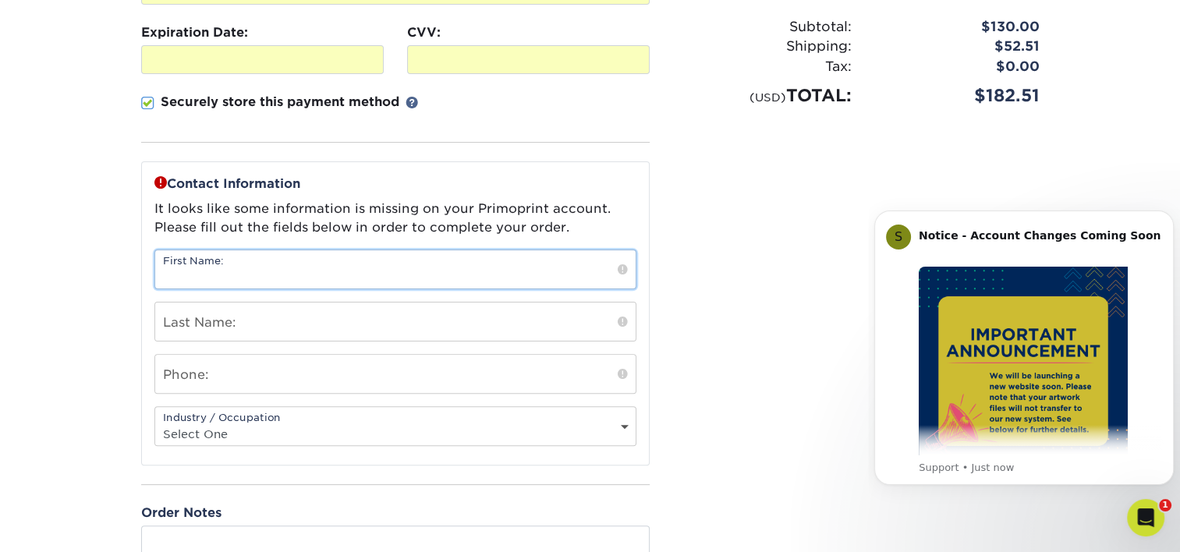
click at [224, 276] on input "text" at bounding box center [395, 269] width 480 height 38
type input "[PERSON_NAME]"
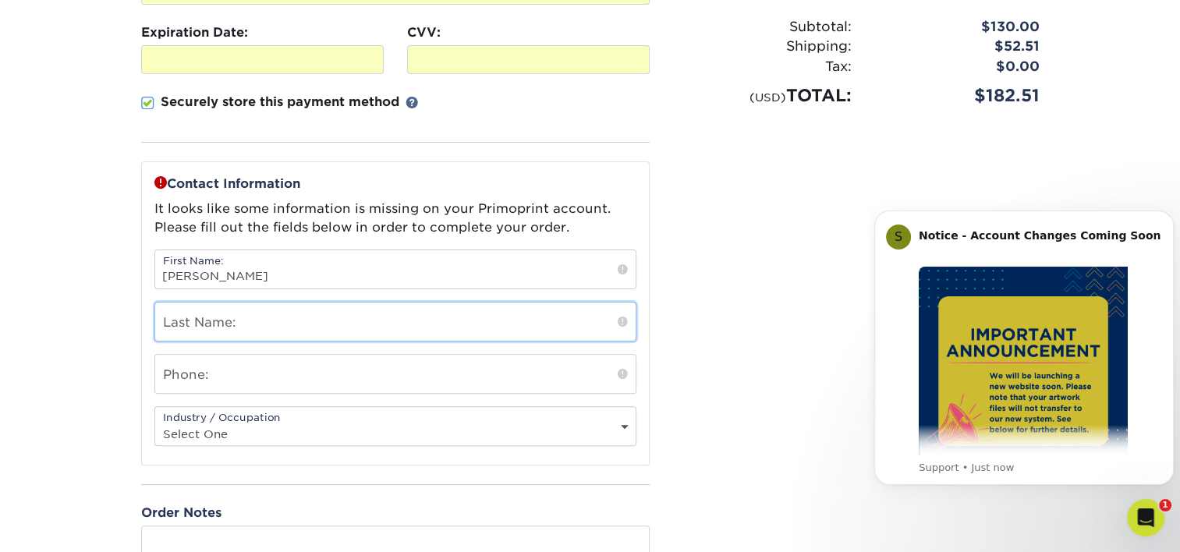
type input "Canfield"
type input "8609337709"
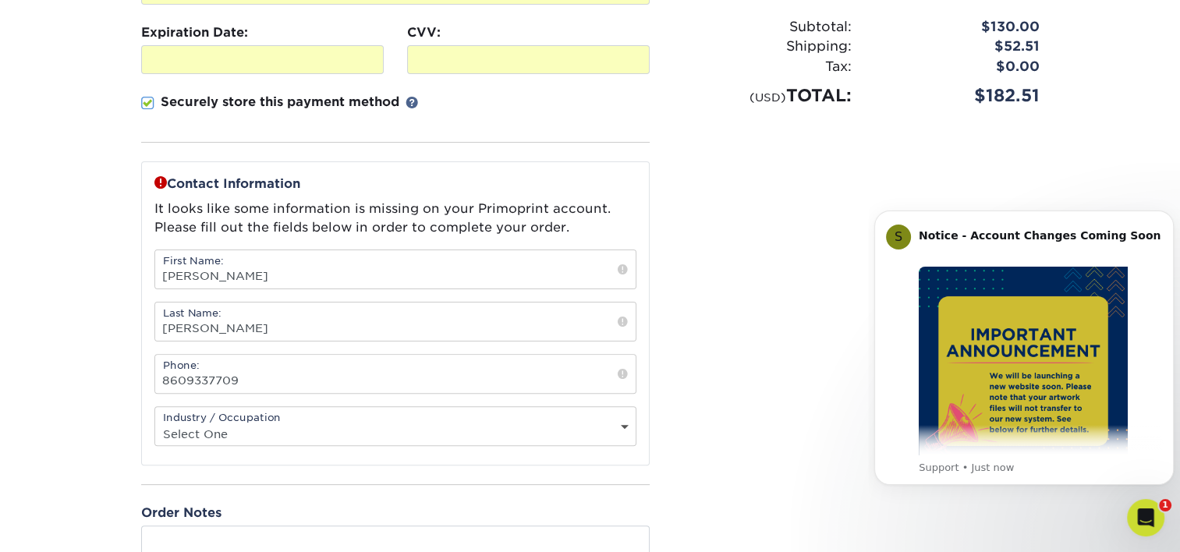
click at [243, 423] on select "Select One Administrative Executive Human Resources Construction Education Ente…" at bounding box center [395, 434] width 480 height 23
click at [155, 423] on select "Select One Administrative Executive Human Resources Construction Education Ente…" at bounding box center [395, 434] width 480 height 23
click at [107, 399] on section "SECURE CHECKOUT View Cart Payment Method: Name on Credit Card:" at bounding box center [590, 230] width 1180 height 961
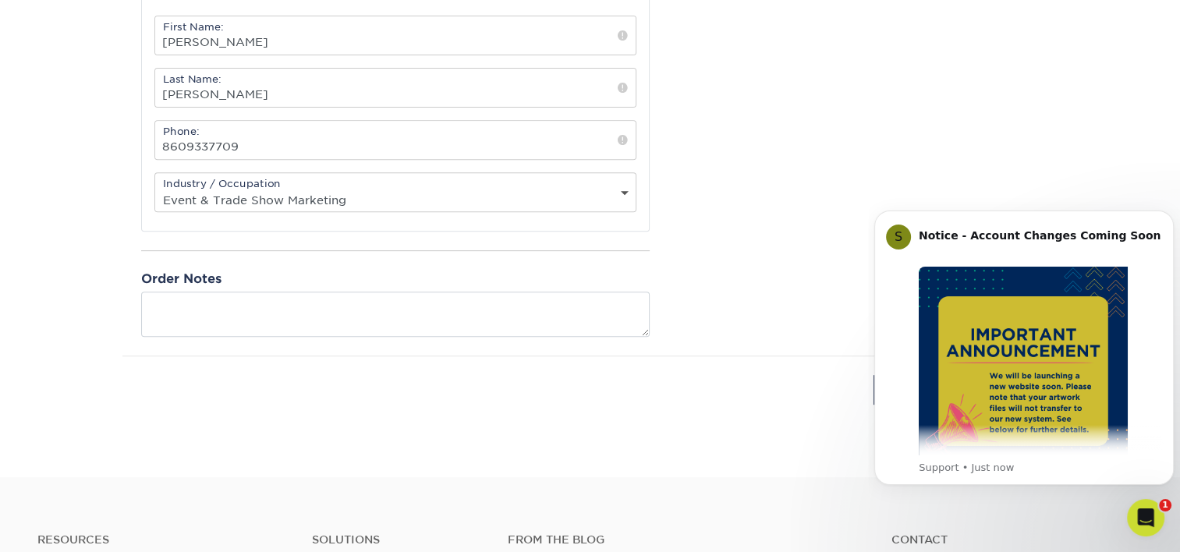
scroll to position [702, 0]
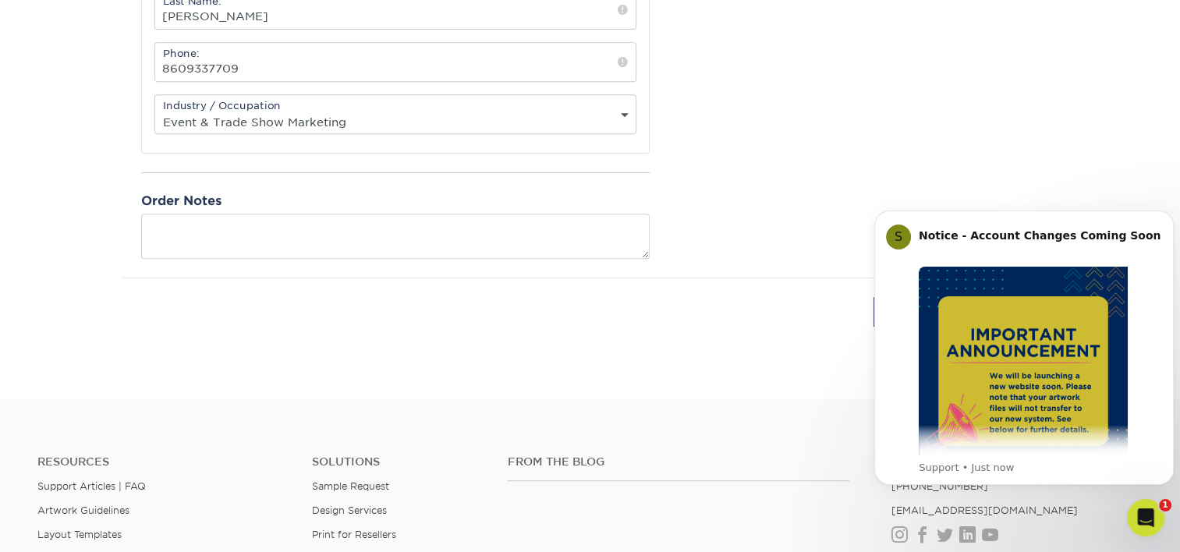
click at [386, 103] on div "Industry / Occupation Select One Administrative Executive Human Resources Const…" at bounding box center [395, 114] width 482 height 40
click at [386, 115] on select "Select One Administrative Executive Human Resources Construction Education Ente…" at bounding box center [395, 122] width 480 height 23
select select "18"
click at [155, 111] on select "Select One Administrative Executive Human Resources Construction Education Ente…" at bounding box center [395, 122] width 480 height 23
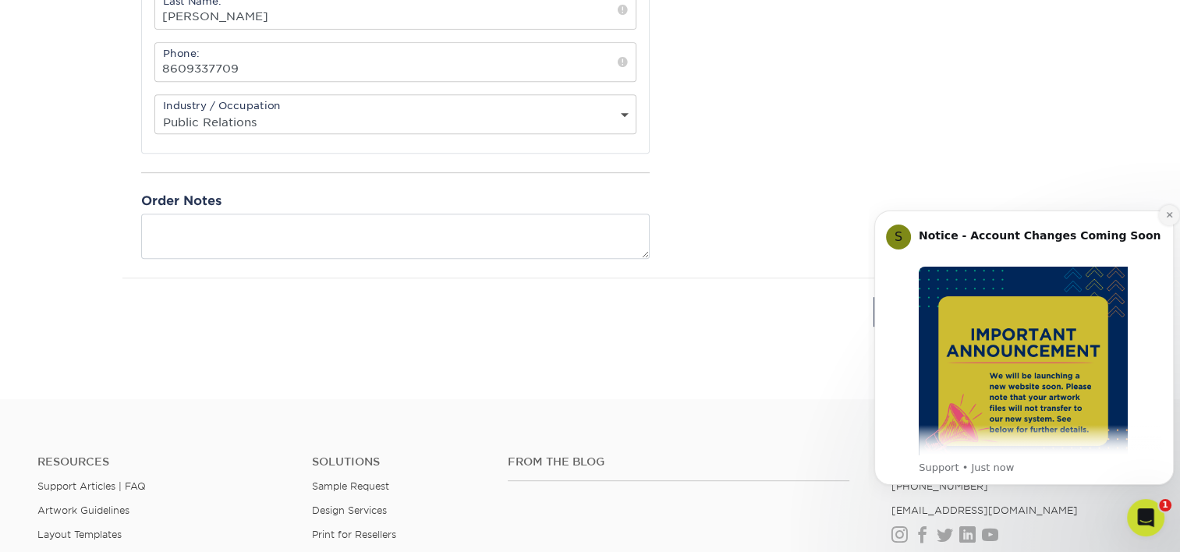
click at [1164, 209] on button "Dismiss notification" at bounding box center [1169, 215] width 20 height 20
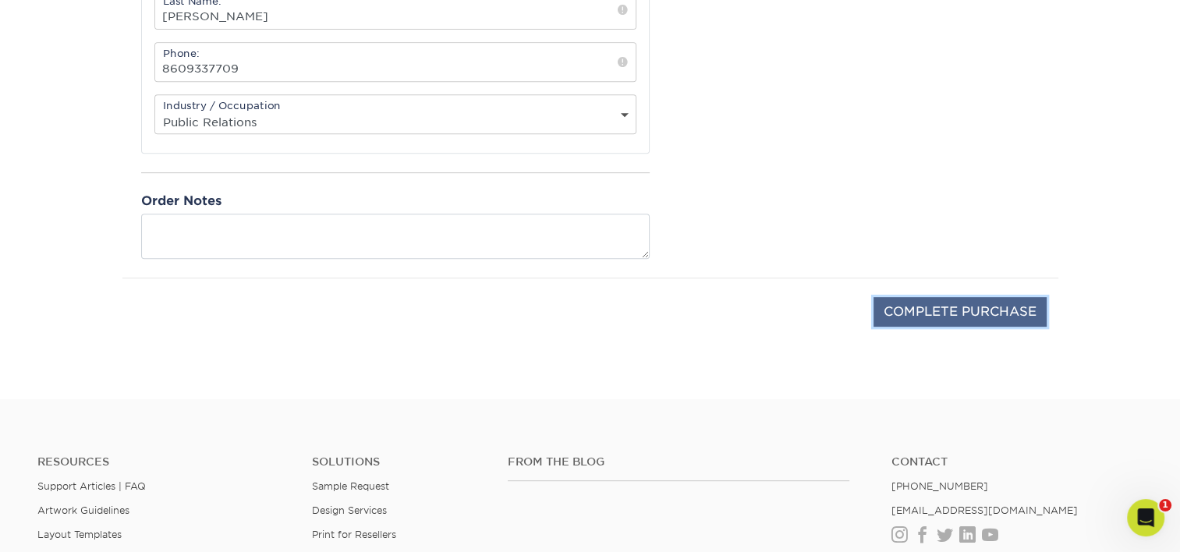
click at [1009, 313] on input "COMPLETE PURCHASE" at bounding box center [960, 312] width 173 height 30
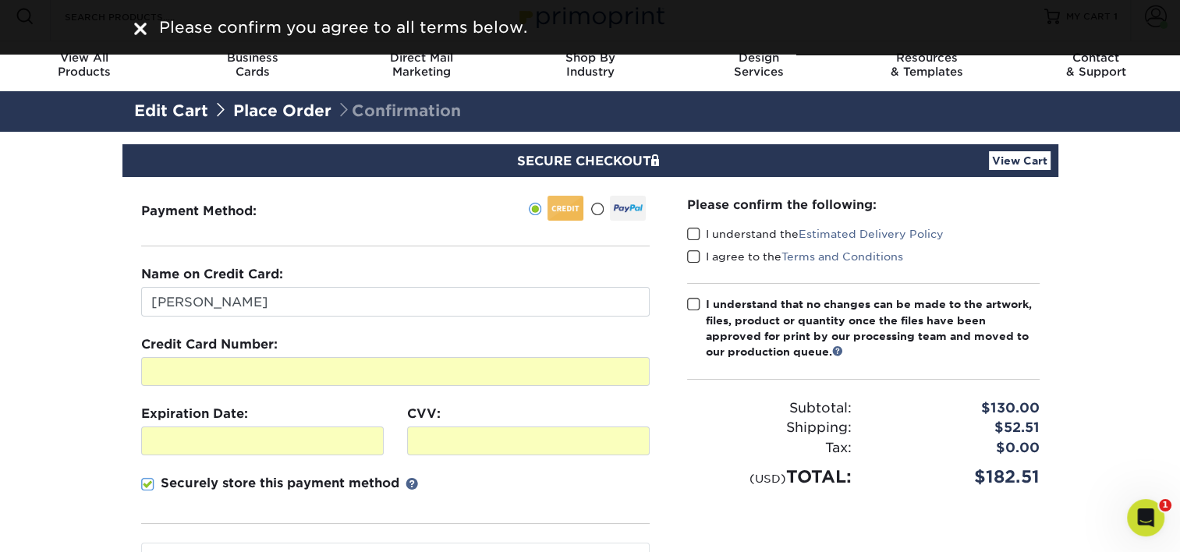
scroll to position [0, 0]
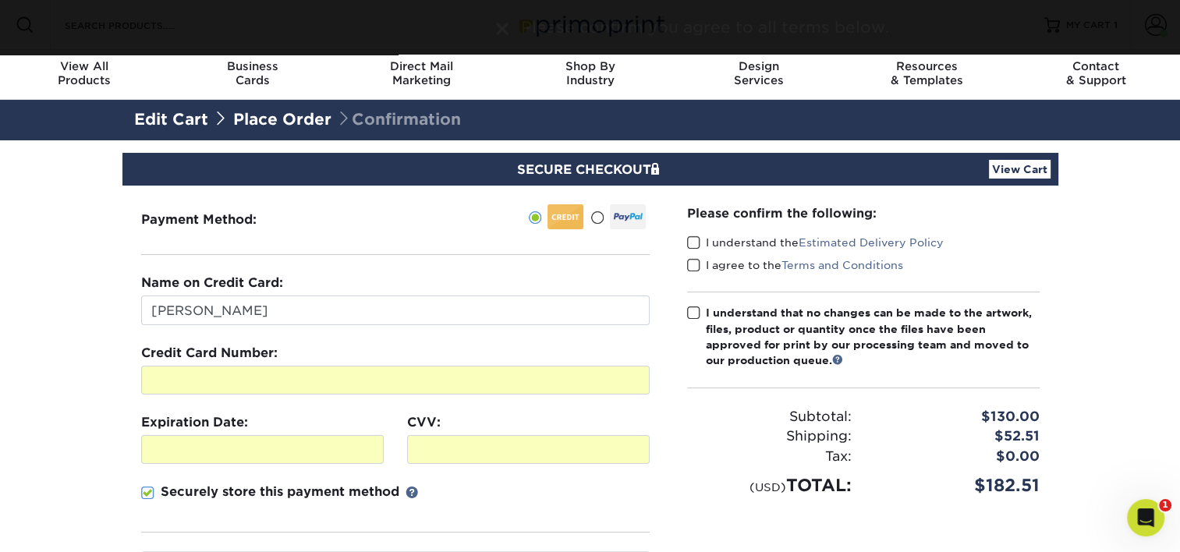
click at [696, 242] on span at bounding box center [693, 243] width 13 height 15
click at [0, 0] on input "I understand the Estimated Delivery Policy" at bounding box center [0, 0] width 0 height 0
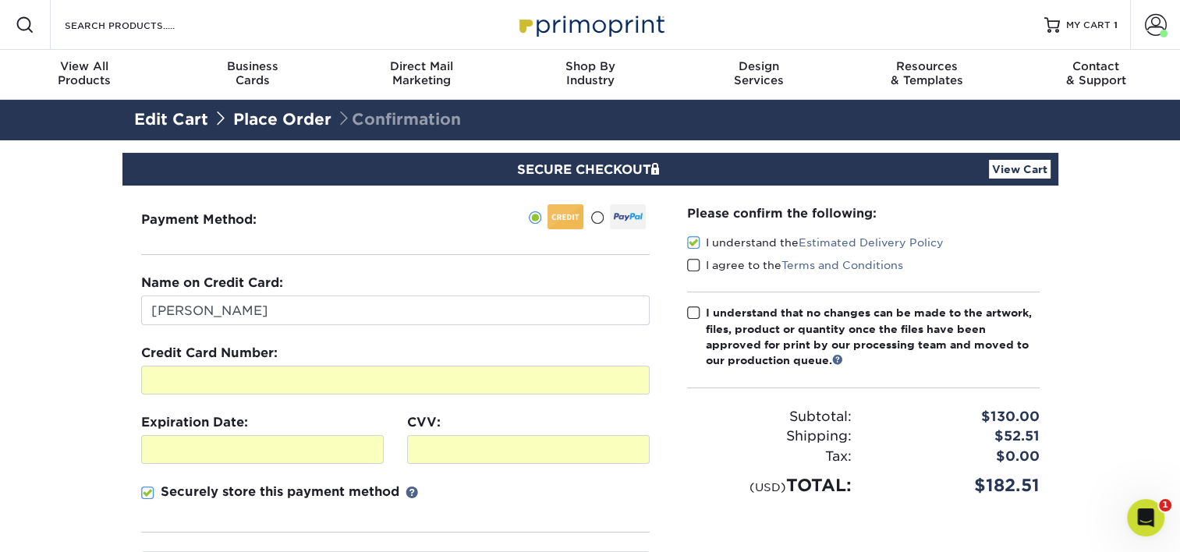
click at [694, 259] on span at bounding box center [693, 265] width 13 height 15
click at [0, 0] on input "I agree to the Terms and Conditions" at bounding box center [0, 0] width 0 height 0
click at [697, 311] on span at bounding box center [693, 313] width 13 height 15
click at [0, 0] on input "I understand that no changes can be made to the artwork, files, product or quan…" at bounding box center [0, 0] width 0 height 0
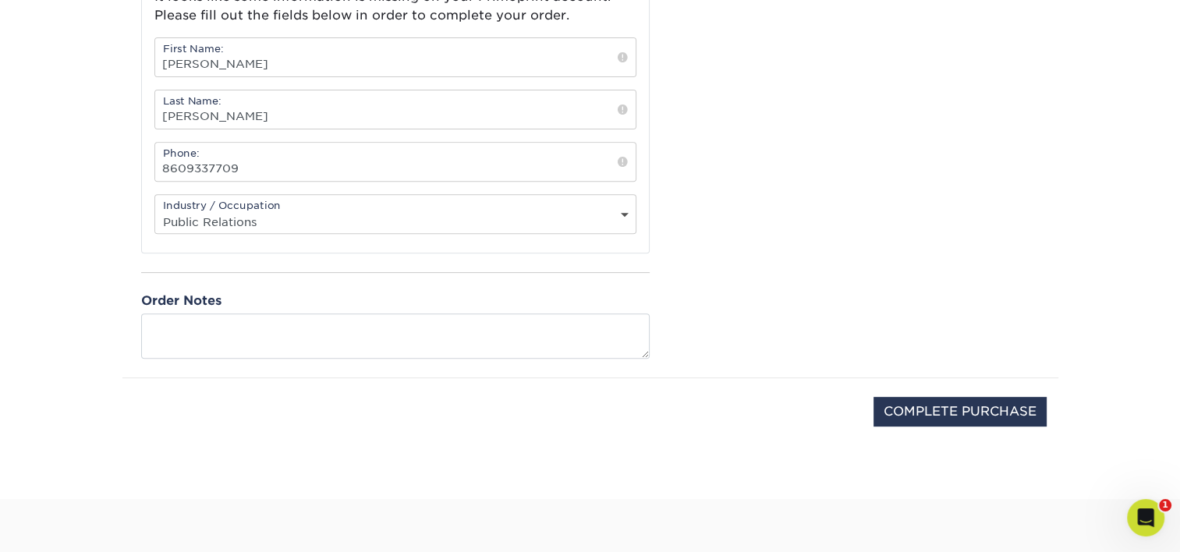
scroll to position [780, 0]
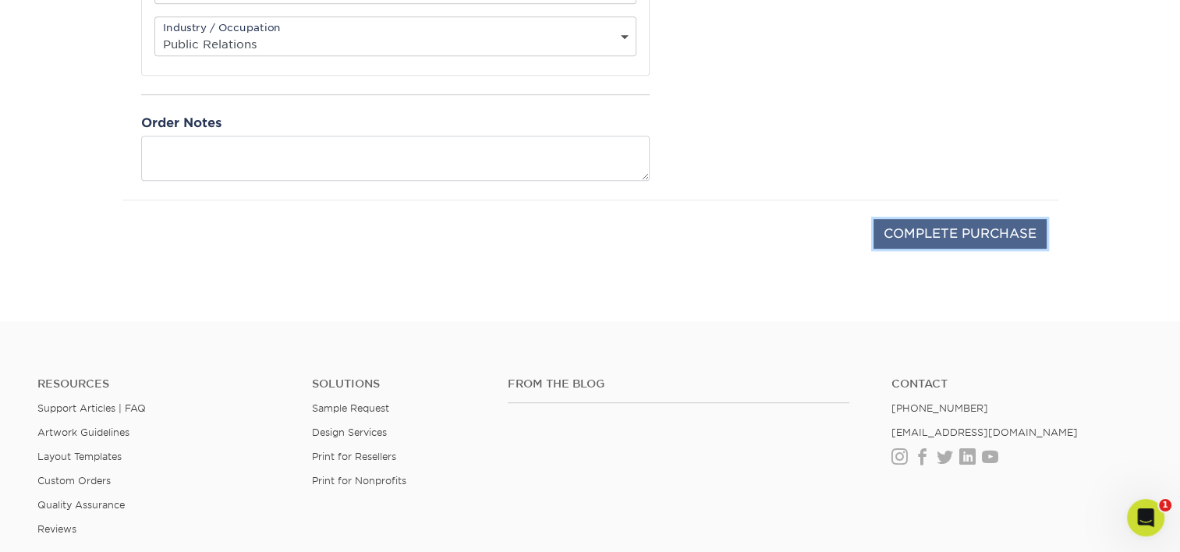
click at [992, 240] on input "COMPLETE PURCHASE" at bounding box center [960, 234] width 173 height 30
type input "PROCESSING, PLEASE WAIT..."
